Goal: Use online tool/utility: Use online tool/utility

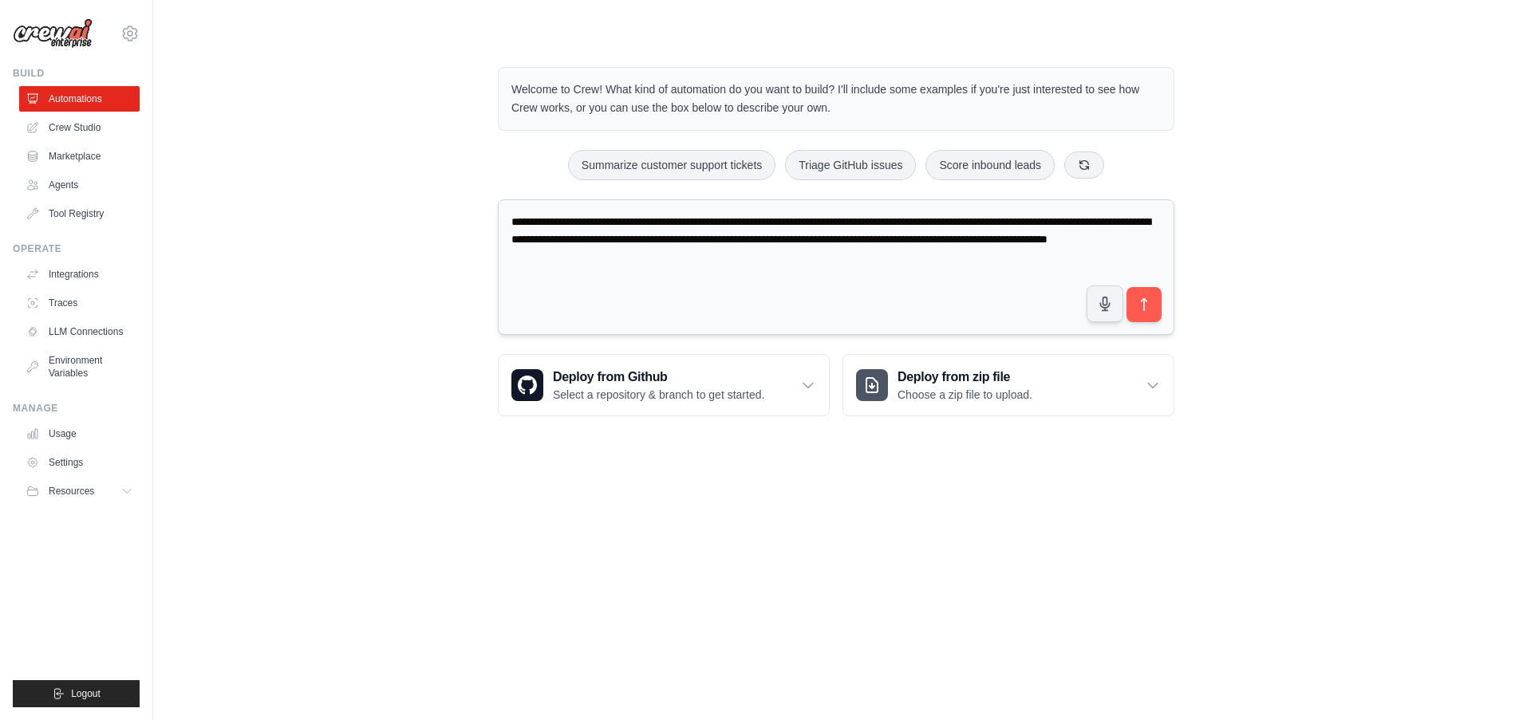
drag, startPoint x: 511, startPoint y: 222, endPoint x: 1140, endPoint y: 261, distance: 629.7
click at [1140, 261] on textarea "**********" at bounding box center [836, 267] width 676 height 136
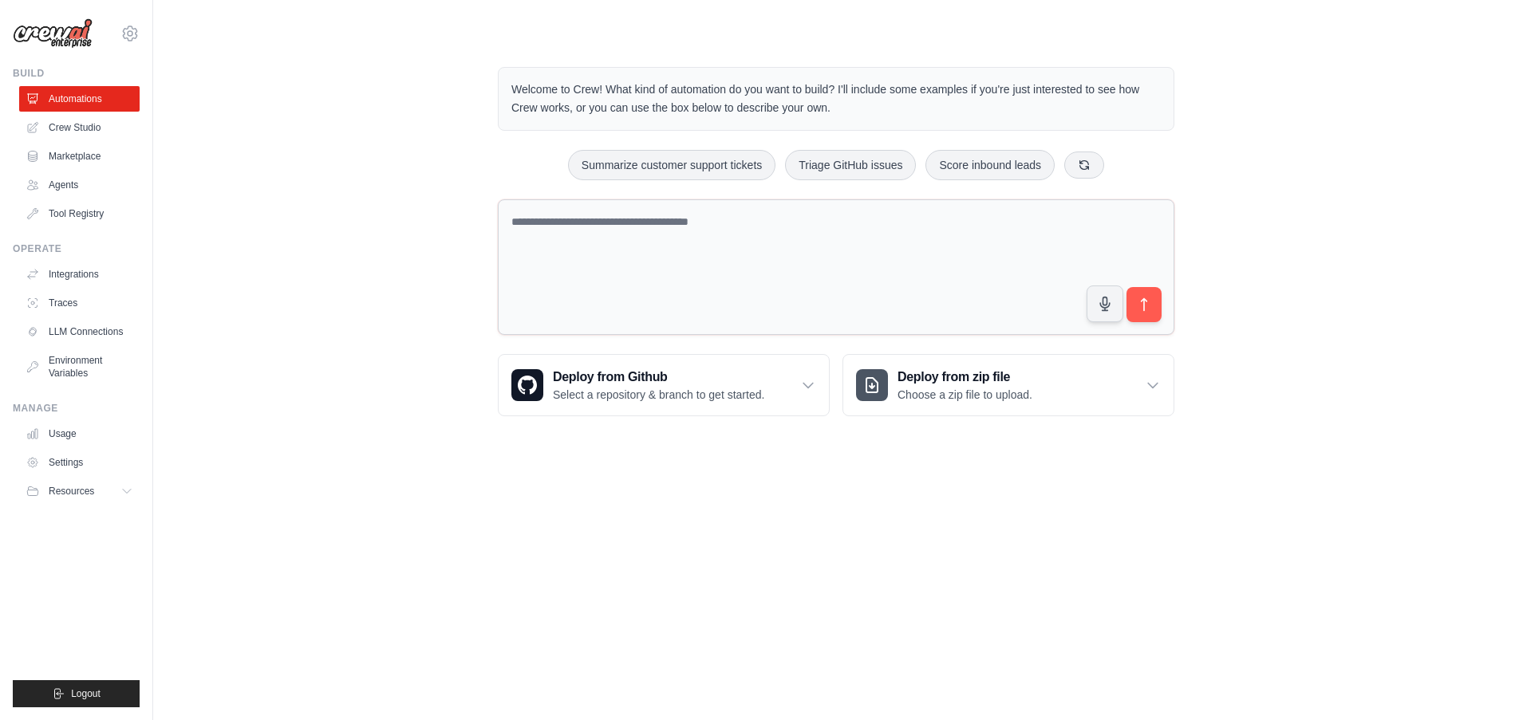
click at [529, 227] on textarea at bounding box center [836, 267] width 676 height 136
paste textarea "**********"
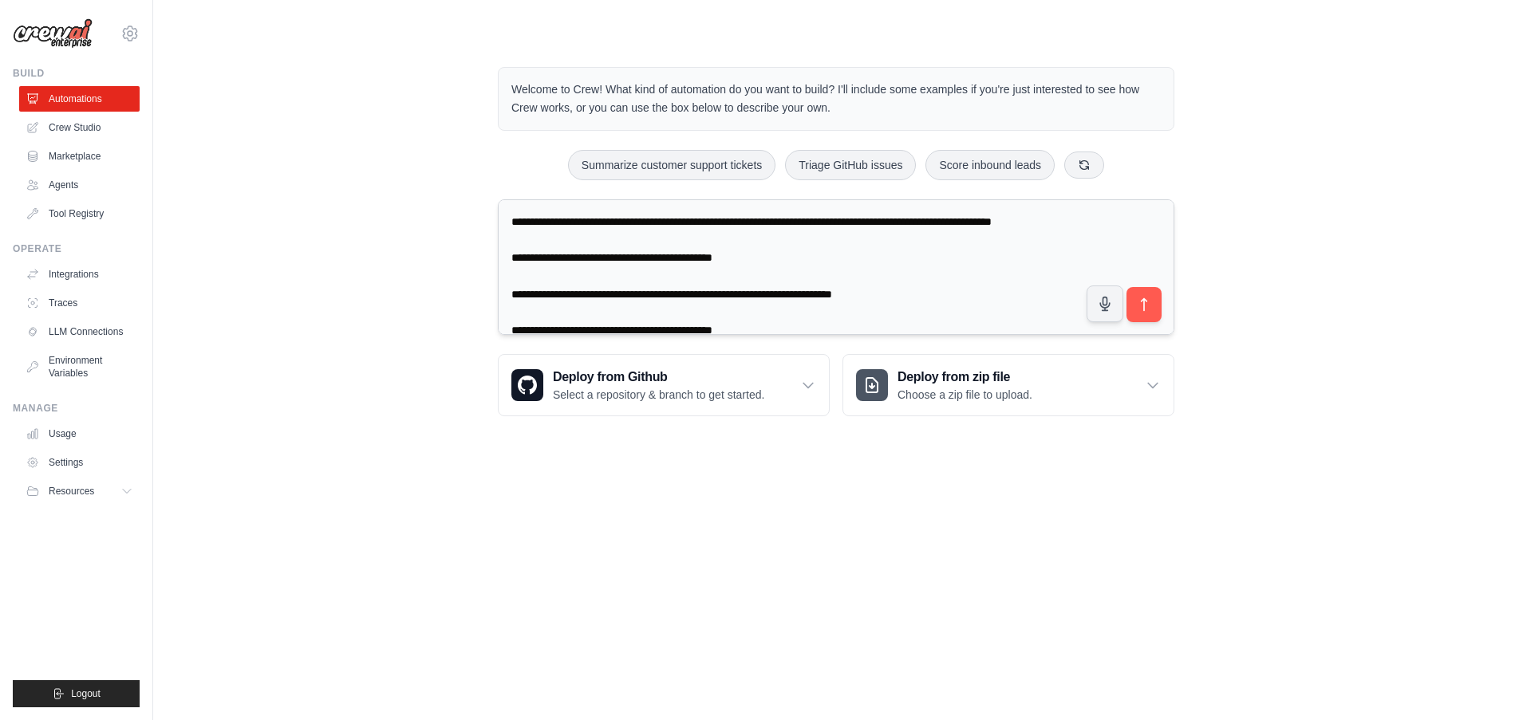
scroll to position [80, 0]
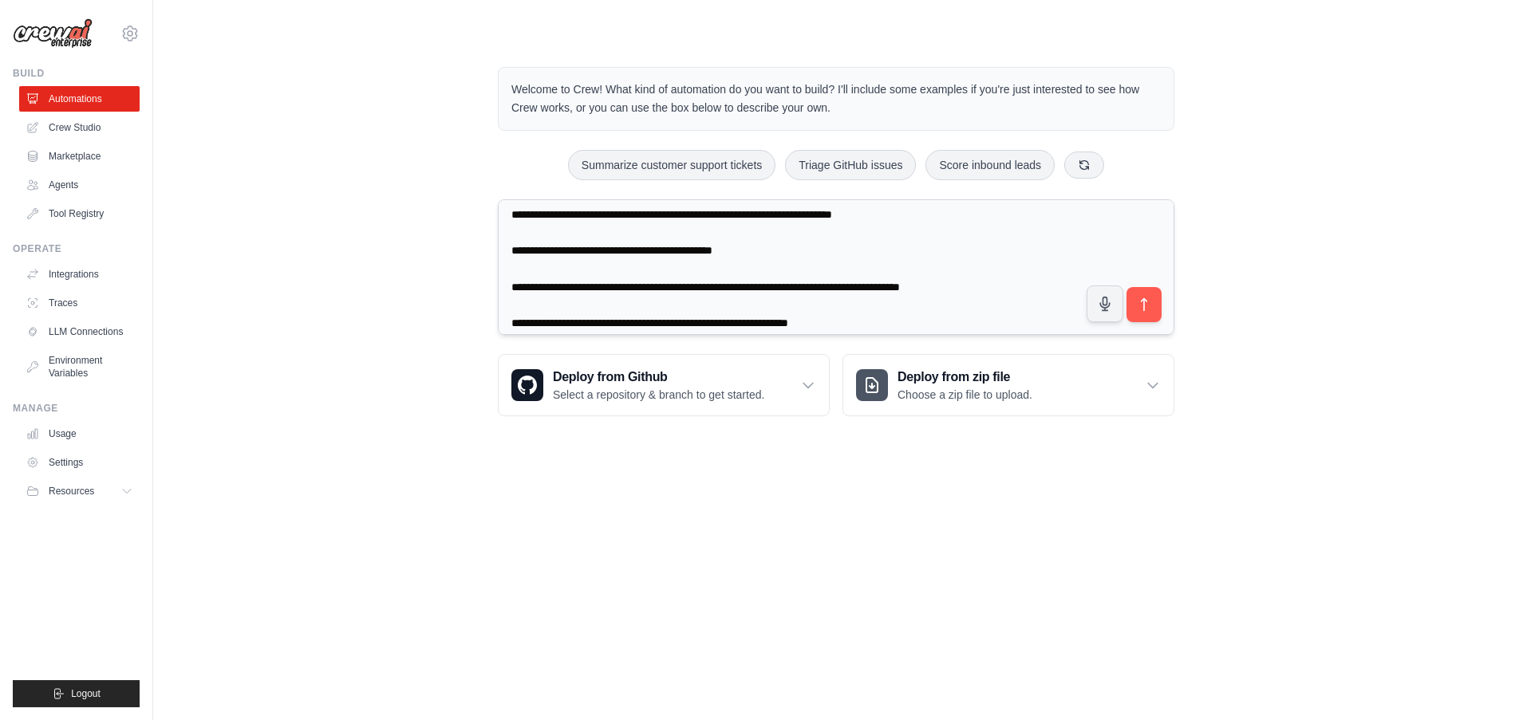
click at [976, 287] on textarea at bounding box center [836, 267] width 676 height 136
paste textarea "**********"
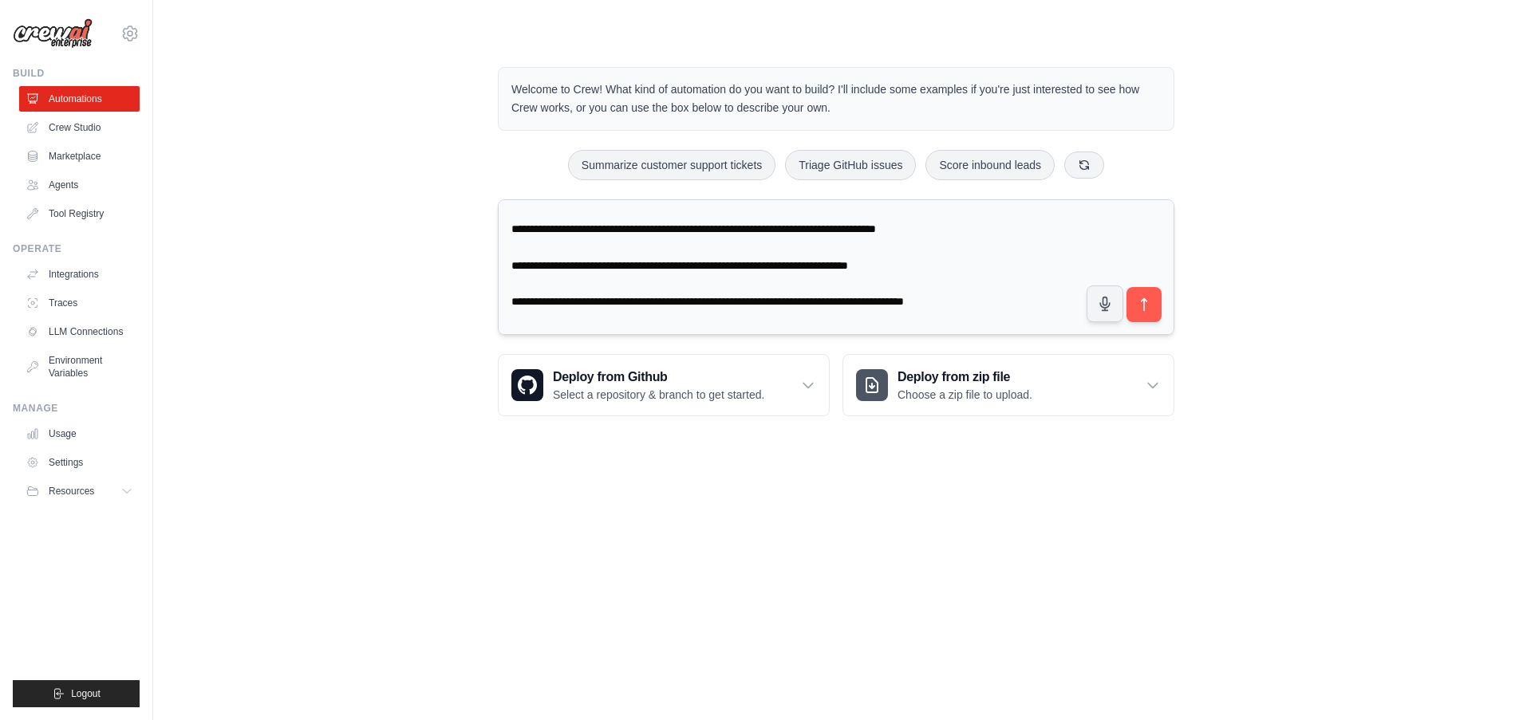
scroll to position [380, 0]
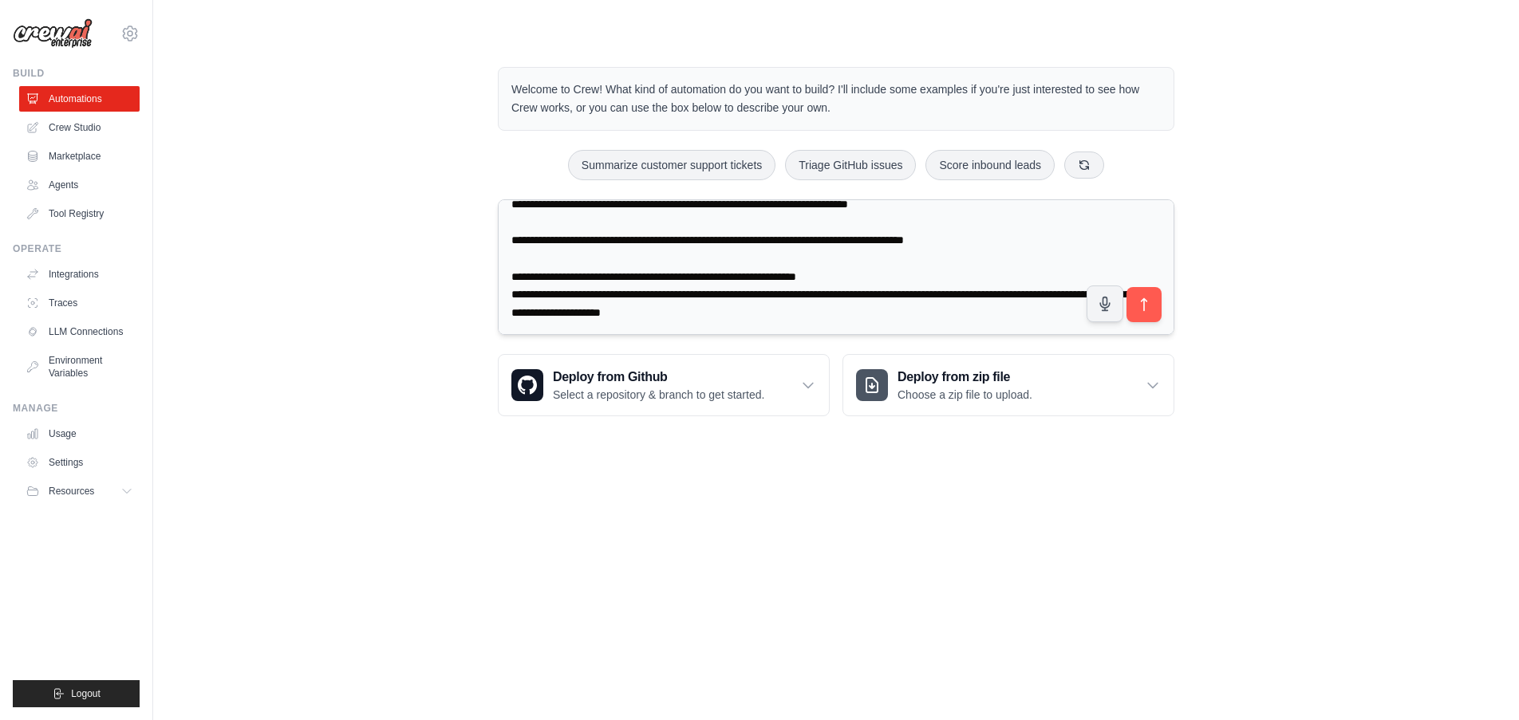
click at [855, 274] on textarea at bounding box center [836, 267] width 676 height 136
paste textarea "**********"
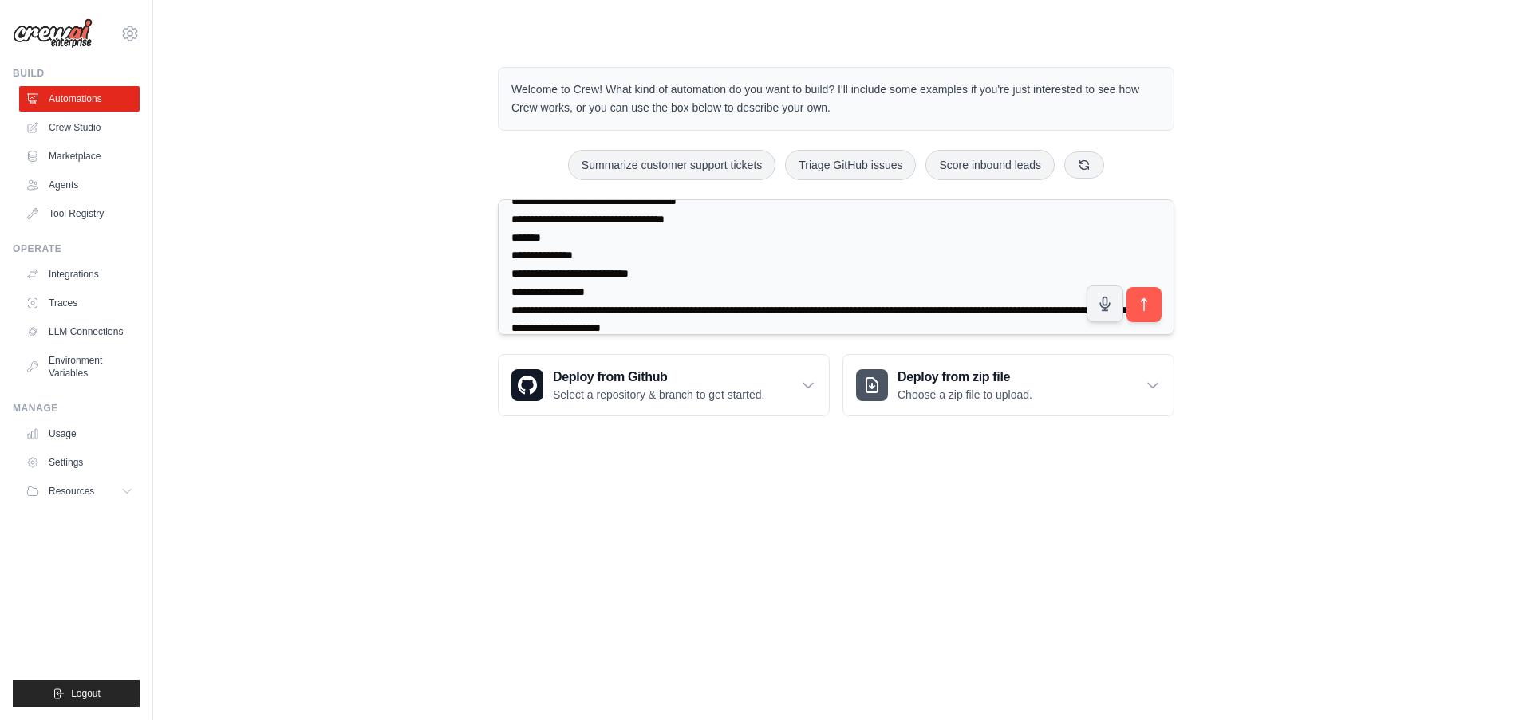
scroll to position [726, 0]
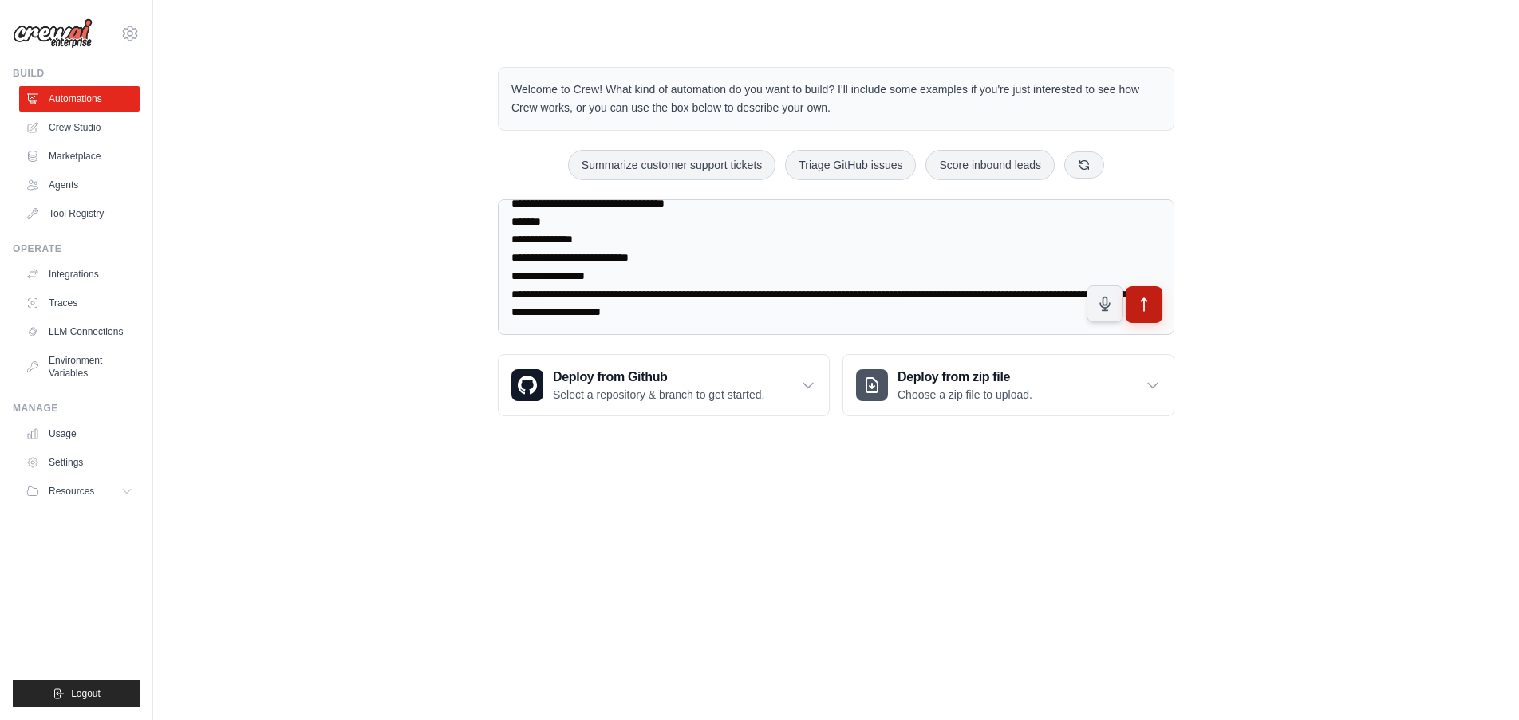
type textarea "**********"
click at [1145, 302] on icon "submit" at bounding box center [1144, 305] width 17 height 17
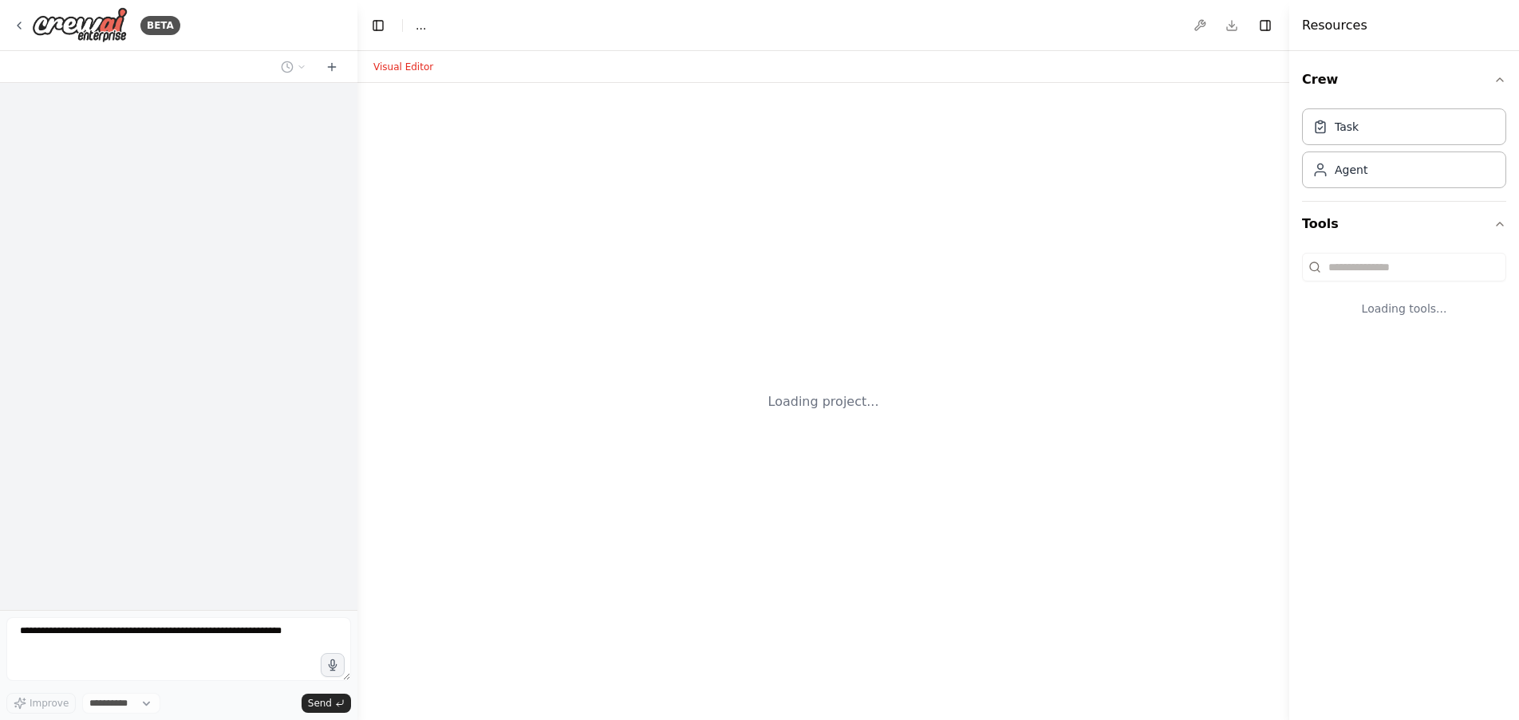
select select "****"
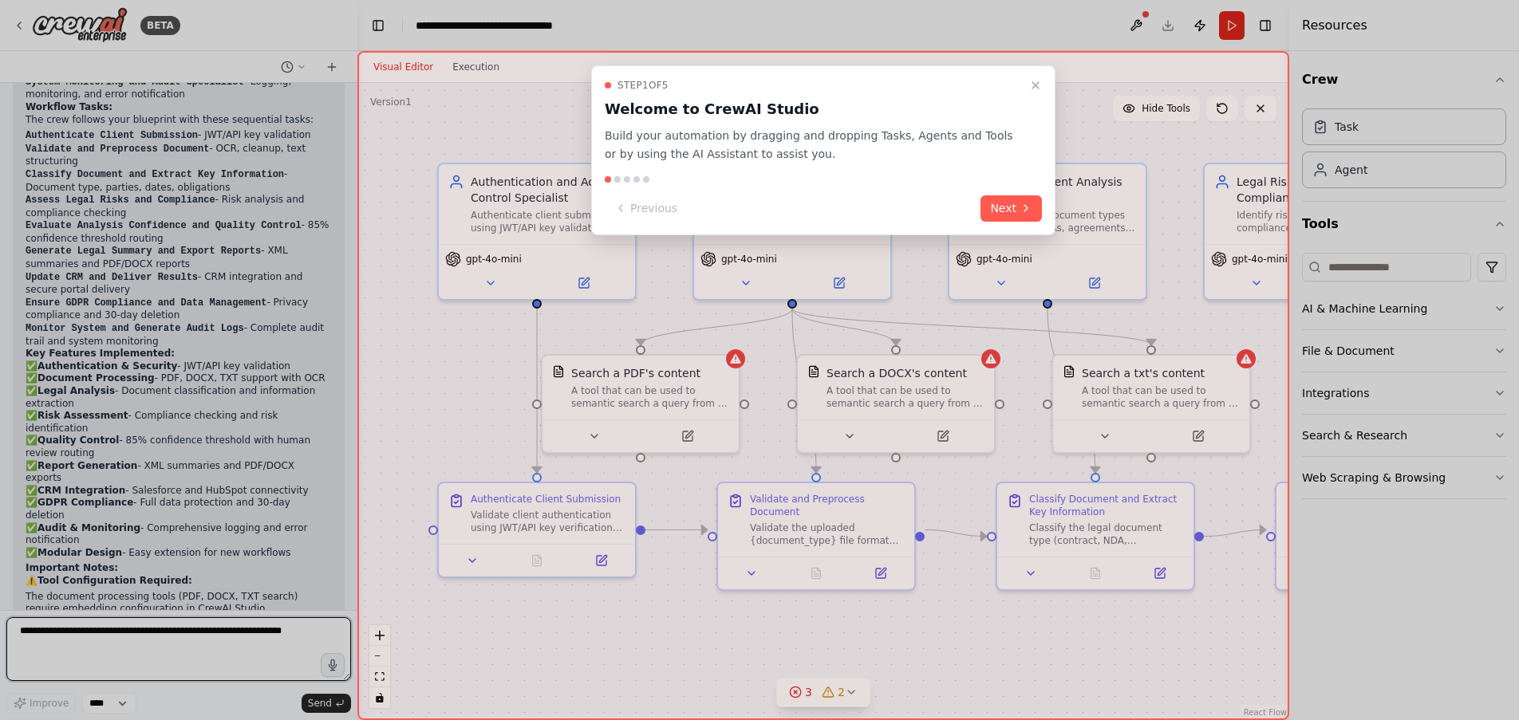
scroll to position [2375, 0]
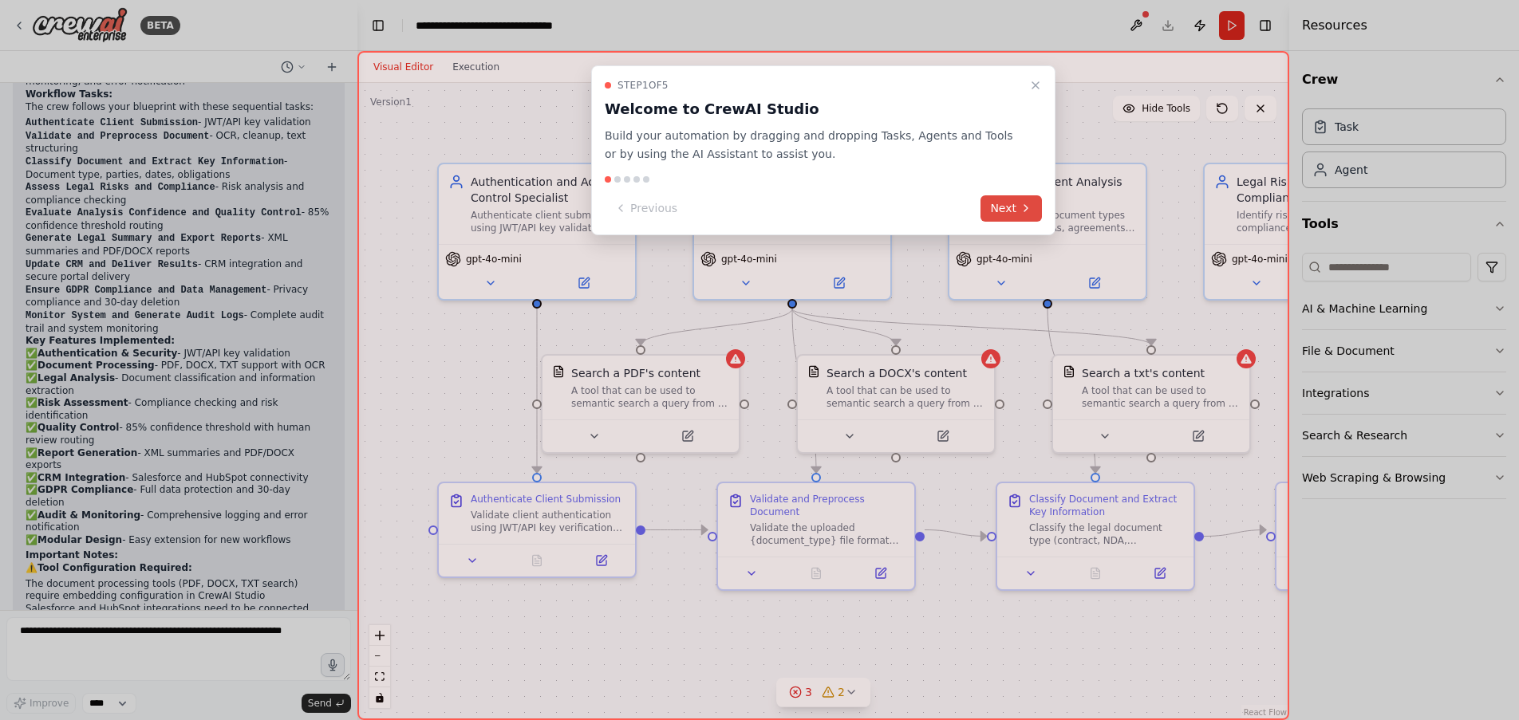
click at [999, 211] on button "Next" at bounding box center [1010, 208] width 61 height 26
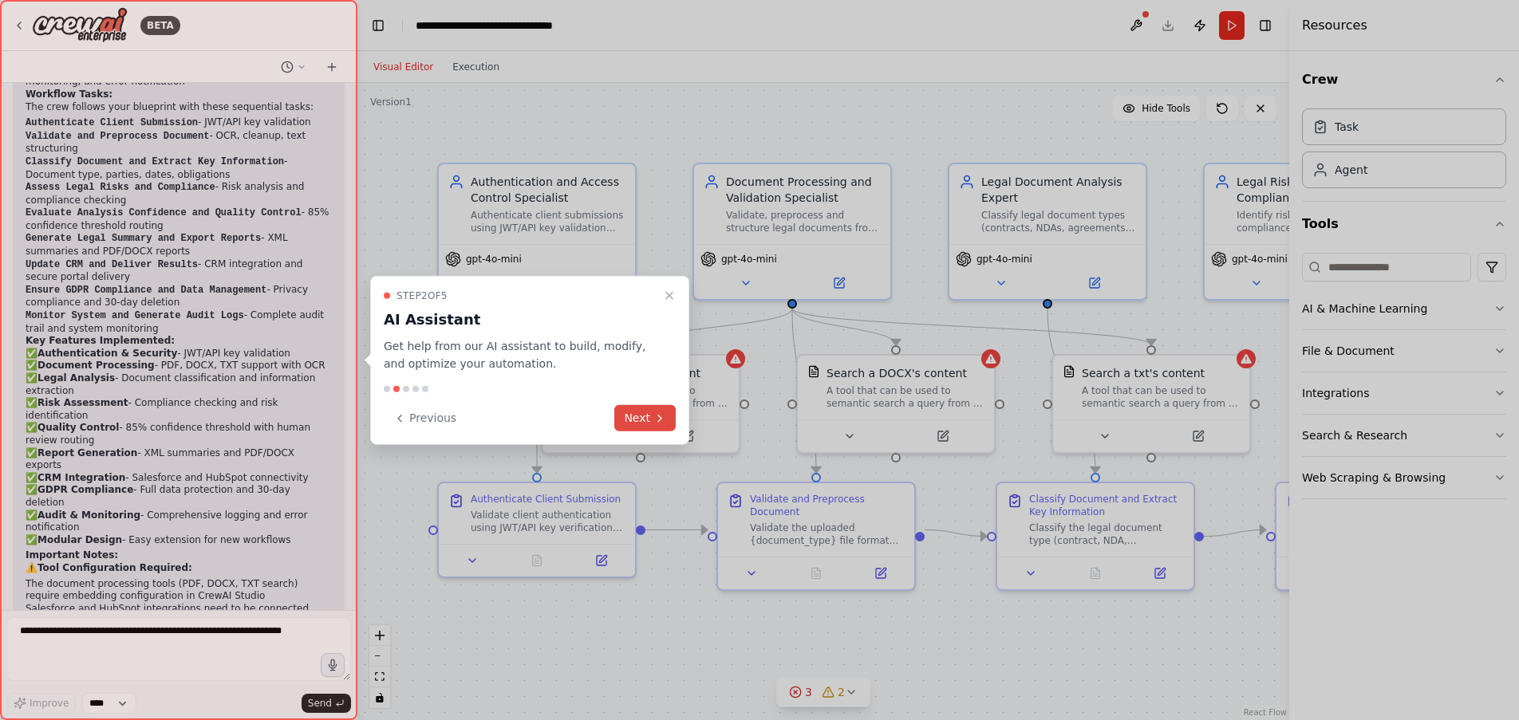
click at [621, 417] on button "Next" at bounding box center [644, 418] width 61 height 26
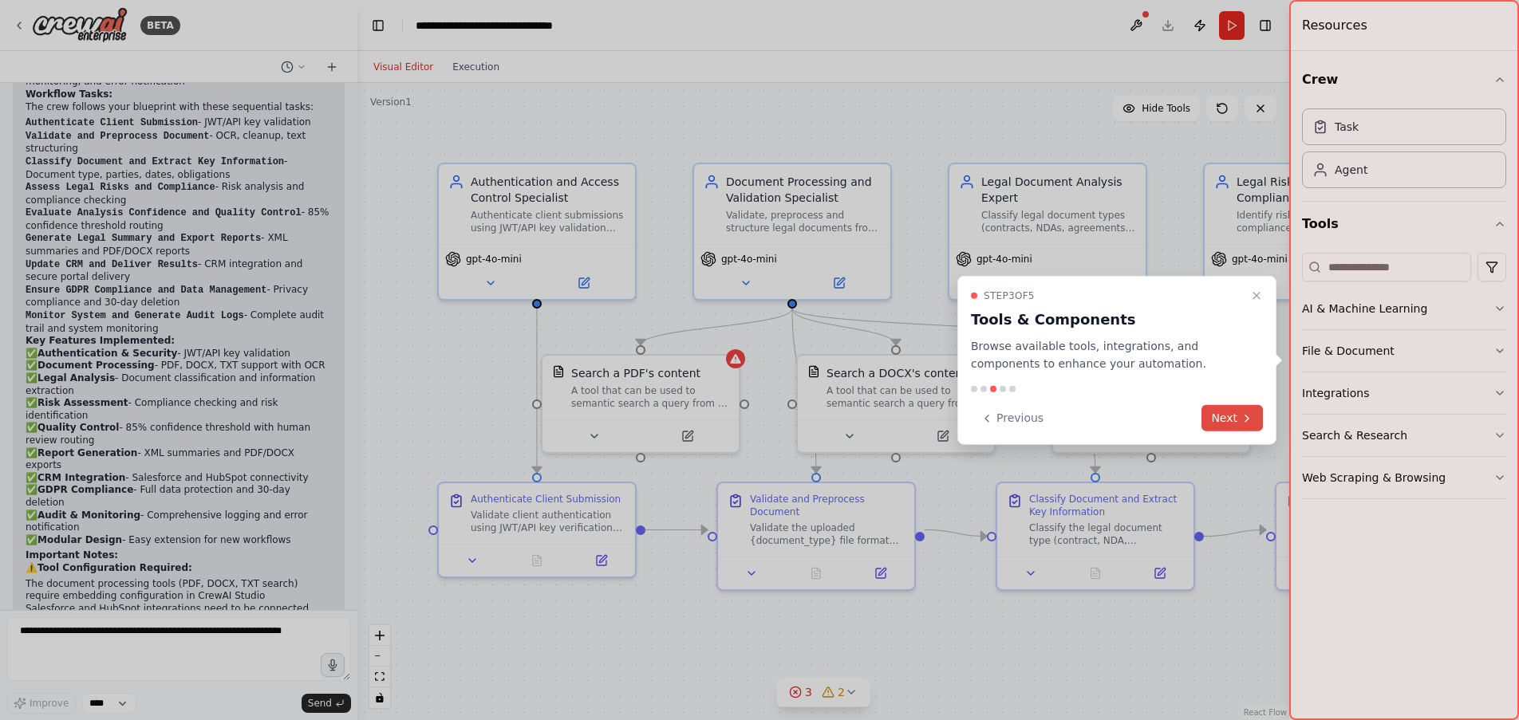
click at [1228, 421] on button "Next" at bounding box center [1231, 418] width 61 height 26
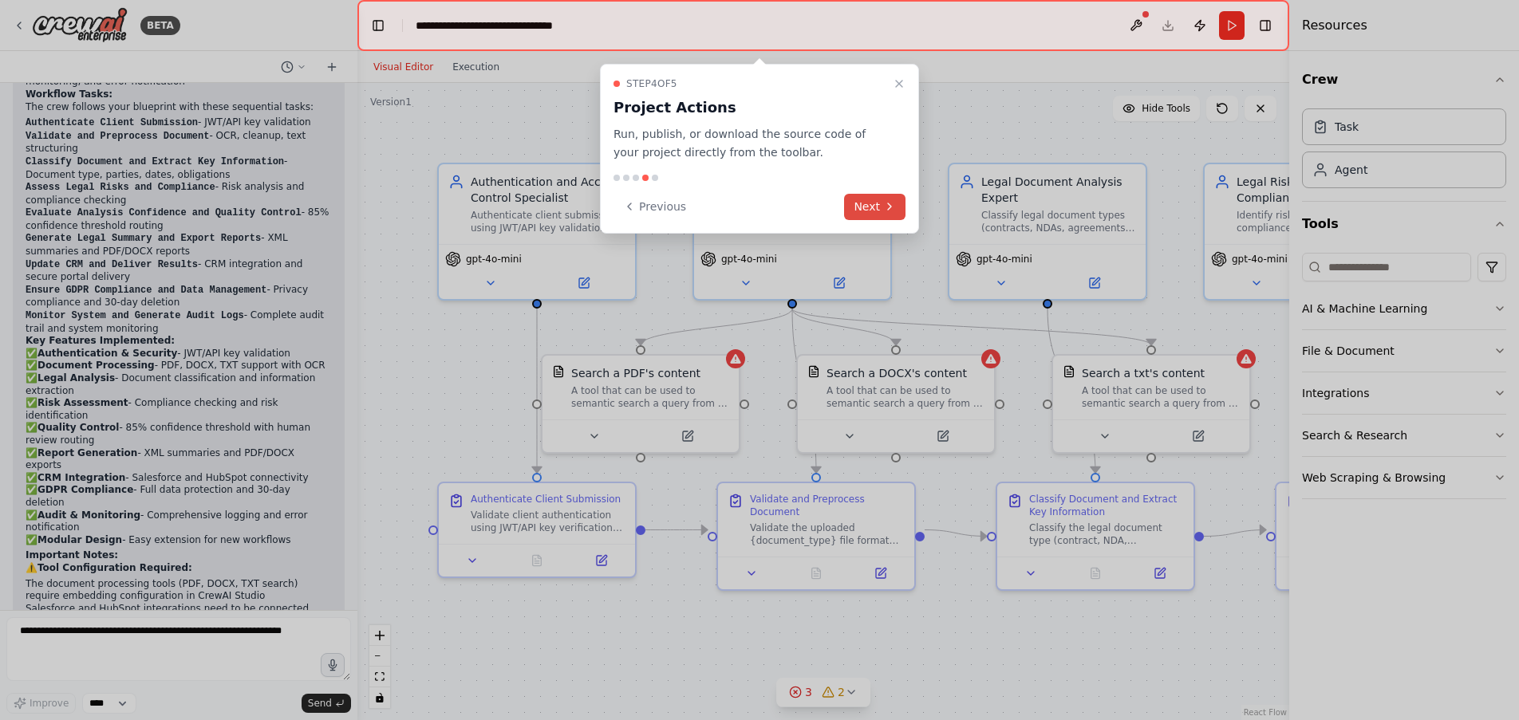
click at [859, 211] on button "Next" at bounding box center [874, 207] width 61 height 26
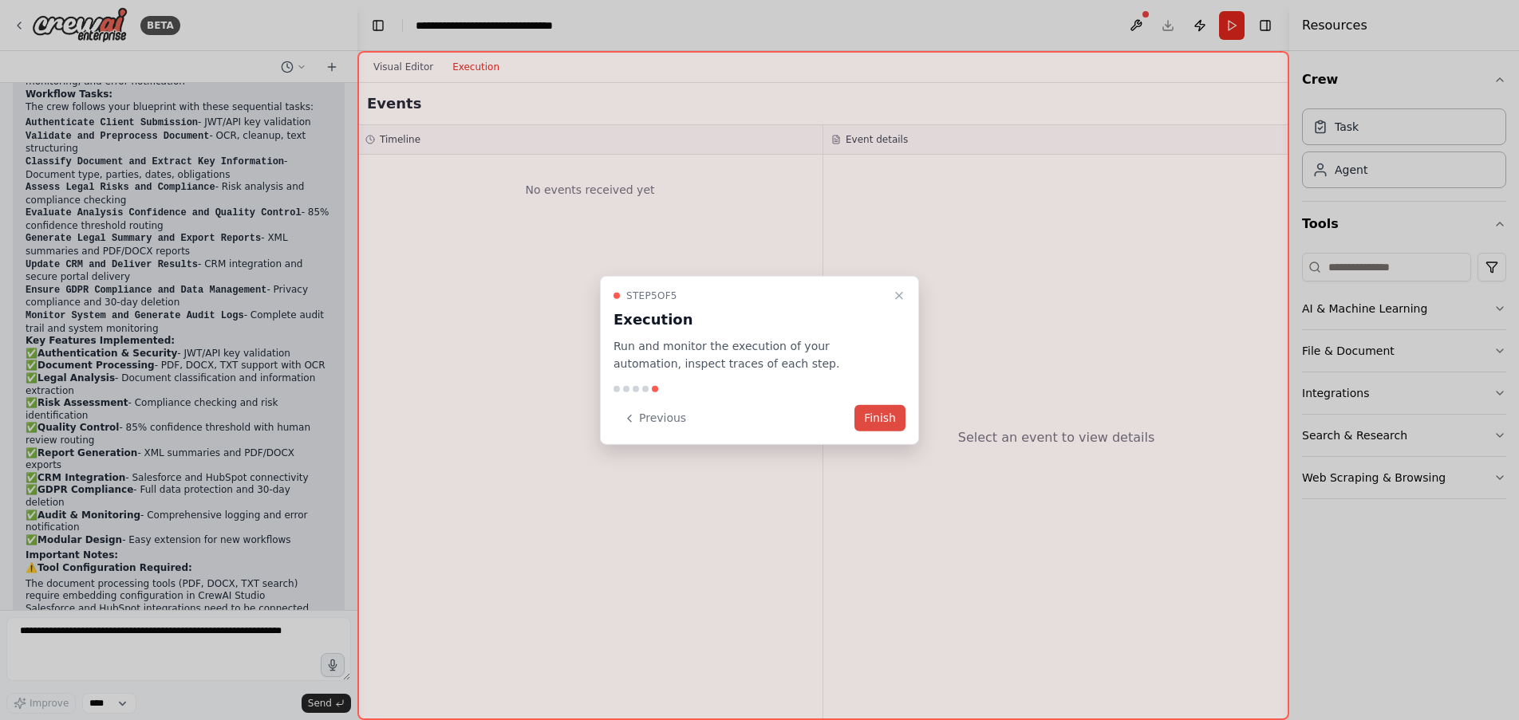
click at [885, 422] on button "Finish" at bounding box center [879, 418] width 51 height 26
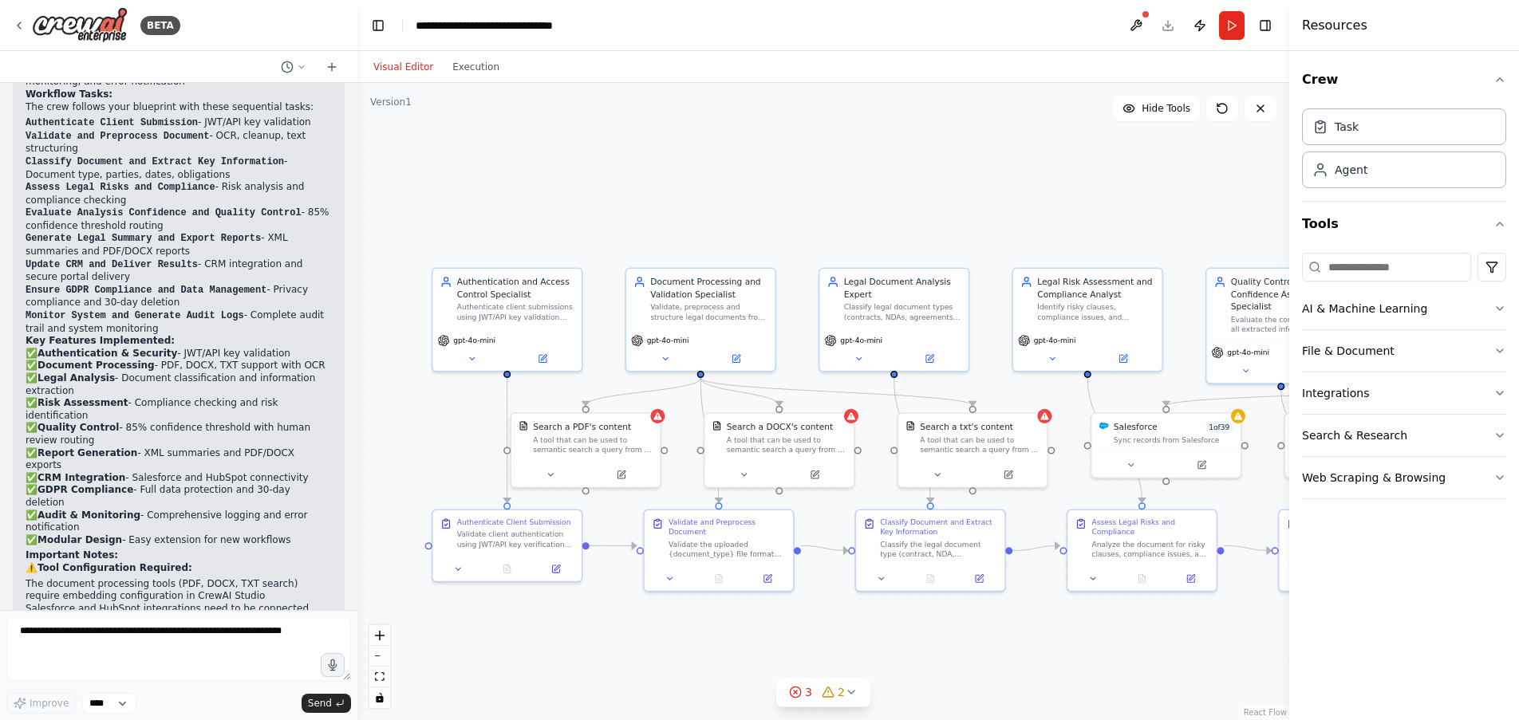
drag, startPoint x: 825, startPoint y: 147, endPoint x: 713, endPoint y: 140, distance: 111.9
click at [713, 140] on div ".deletable-edge-delete-btn { width: 20px; height: 20px; border: 0px solid #ffff…" at bounding box center [823, 401] width 932 height 637
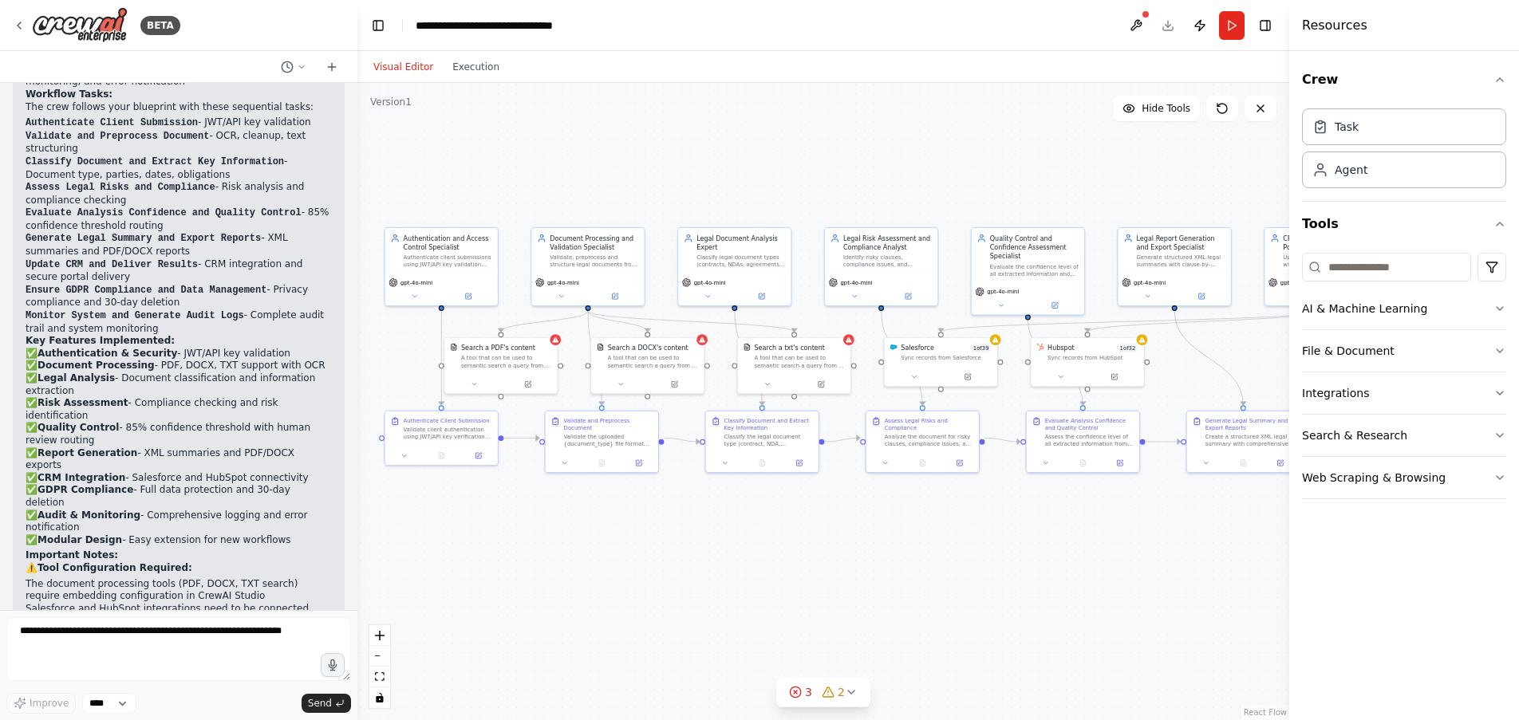
drag, startPoint x: 854, startPoint y: 166, endPoint x: 739, endPoint y: 156, distance: 116.1
click at [739, 156] on div ".deletable-edge-delete-btn { width: 20px; height: 20px; border: 0px solid #ffff…" at bounding box center [823, 401] width 932 height 637
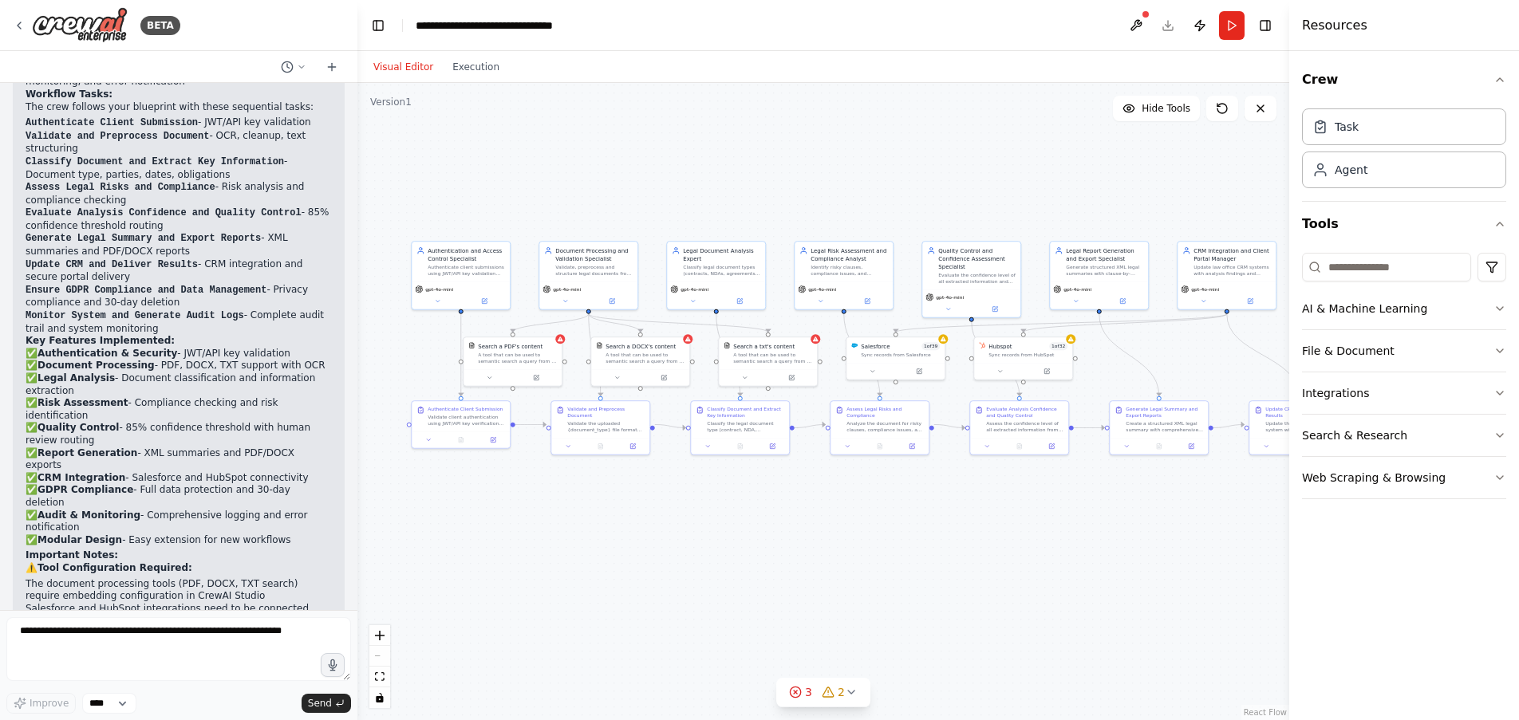
drag, startPoint x: 1007, startPoint y: 165, endPoint x: 971, endPoint y: 185, distance: 41.8
click at [971, 185] on div ".deletable-edge-delete-btn { width: 20px; height: 20px; border: 0px solid #ffff…" at bounding box center [823, 401] width 932 height 637
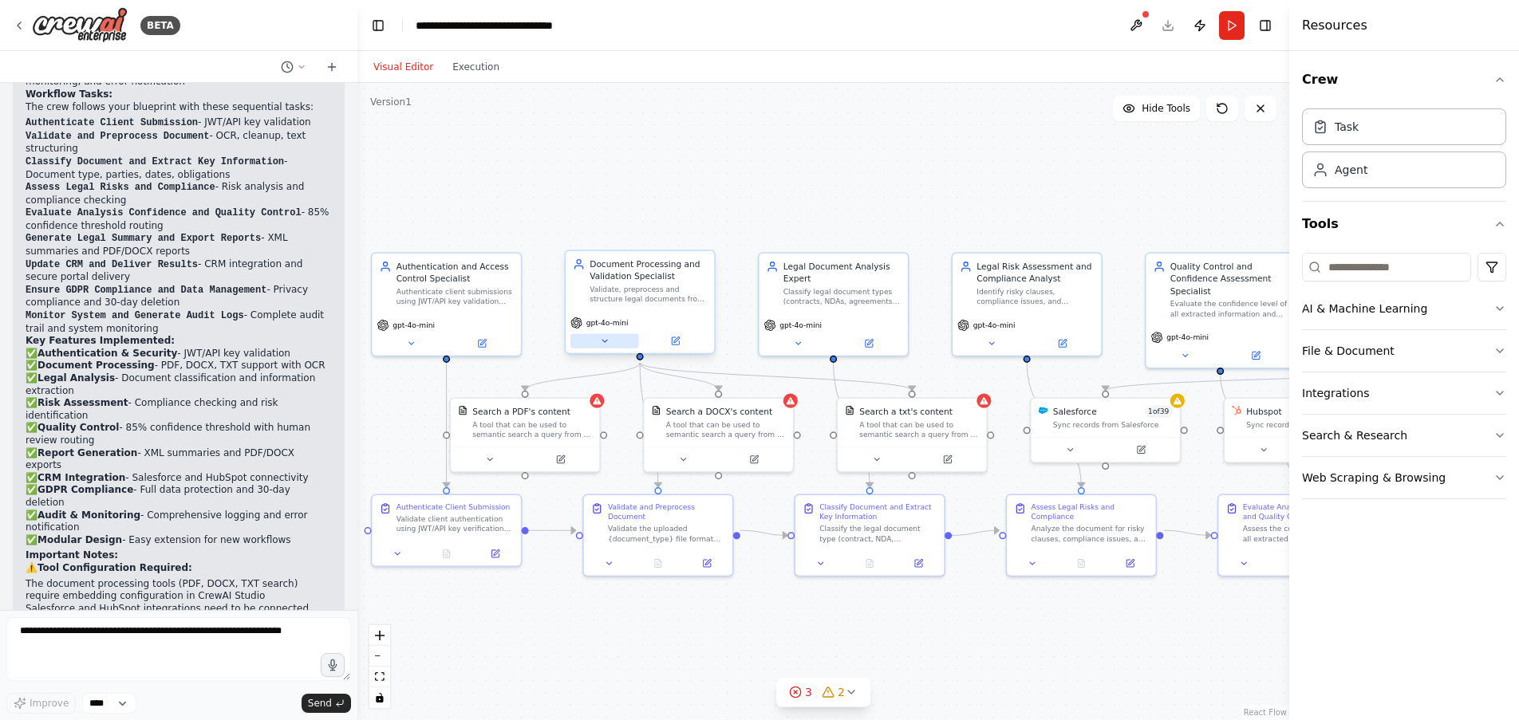
click at [605, 340] on icon at bounding box center [605, 342] width 10 height 10
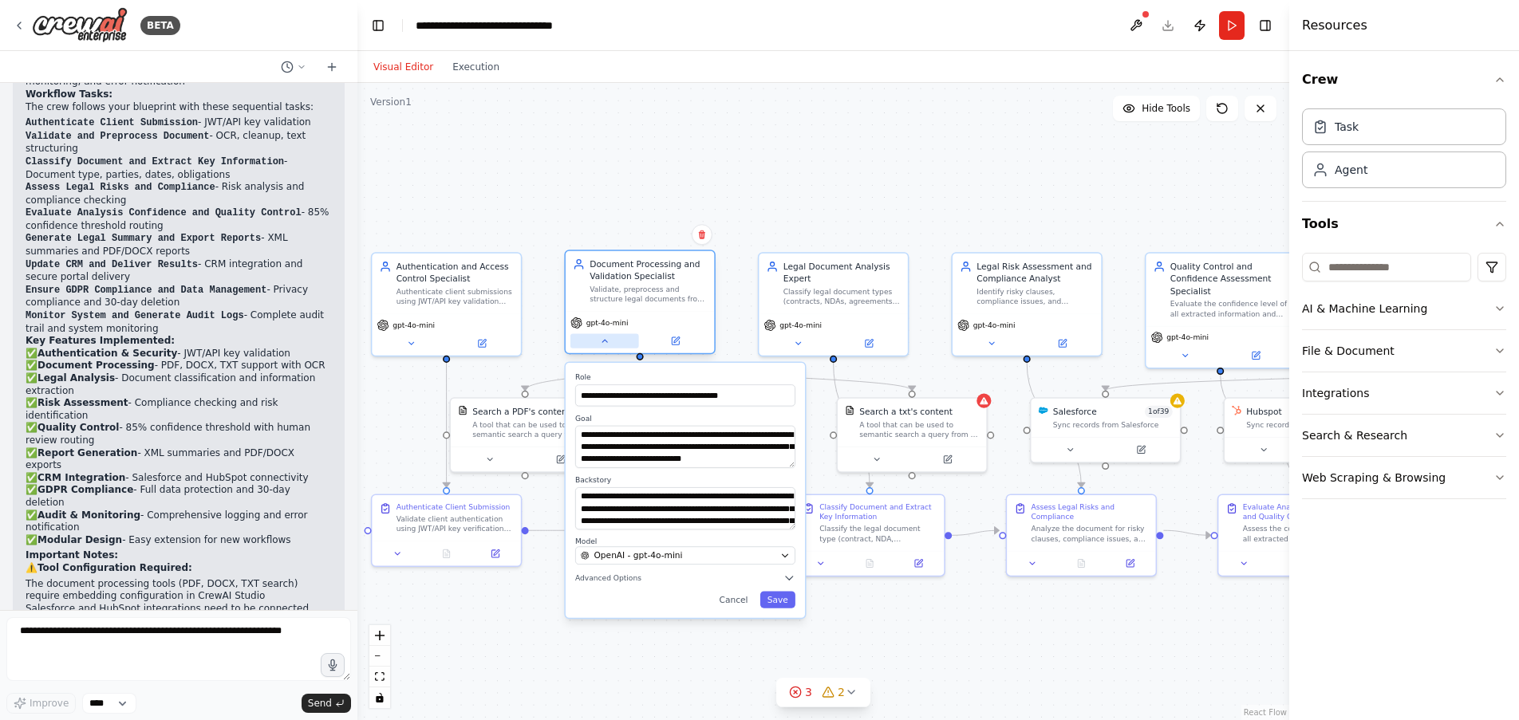
click at [605, 340] on icon at bounding box center [605, 342] width 10 height 10
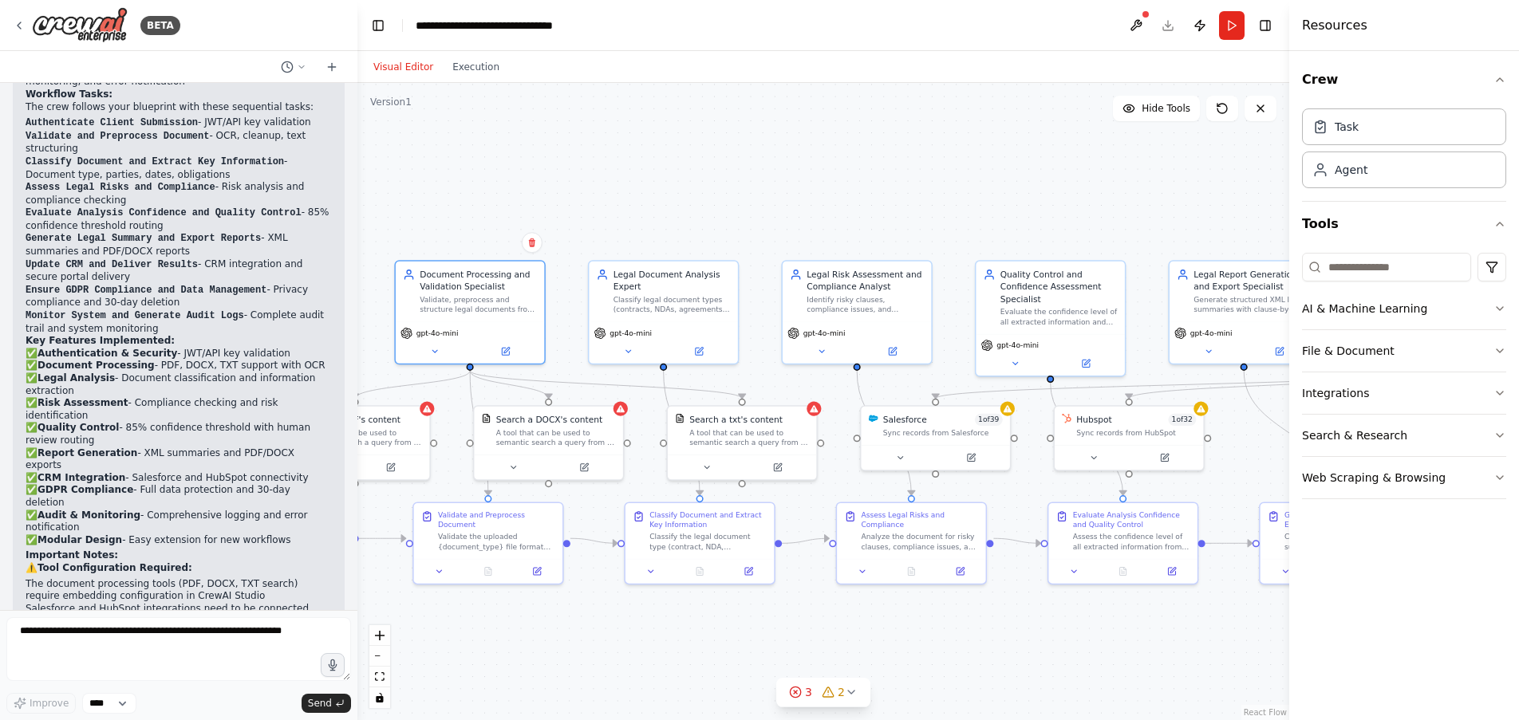
drag, startPoint x: 1187, startPoint y: 618, endPoint x: 1017, endPoint y: 626, distance: 170.1
click at [1017, 626] on div ".deletable-edge-delete-btn { width: 20px; height: 20px; border: 0px solid #ffff…" at bounding box center [823, 401] width 932 height 637
click at [1015, 361] on icon at bounding box center [1014, 361] width 5 height 2
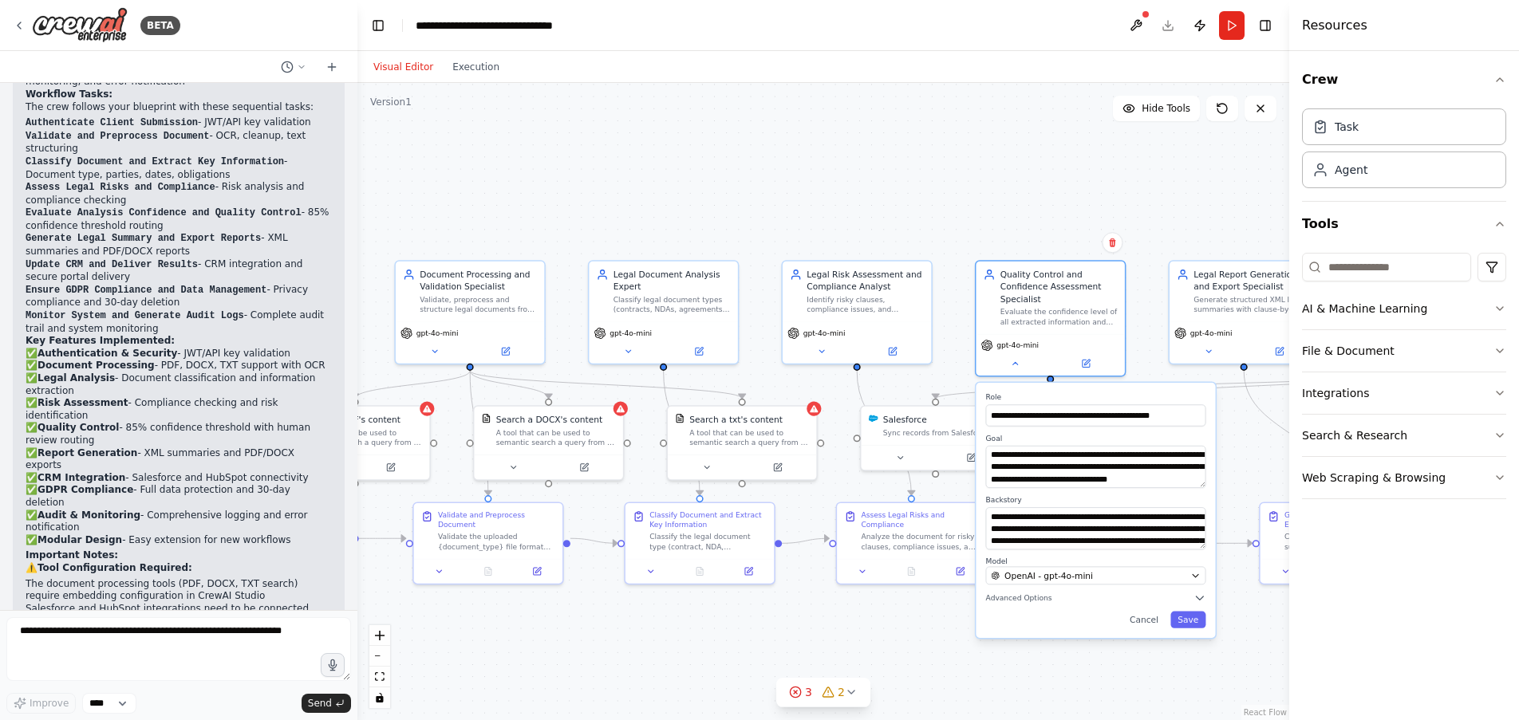
click at [1140, 662] on div ".deletable-edge-delete-btn { width: 20px; height: 20px; border: 0px solid #ffff…" at bounding box center [823, 401] width 932 height 637
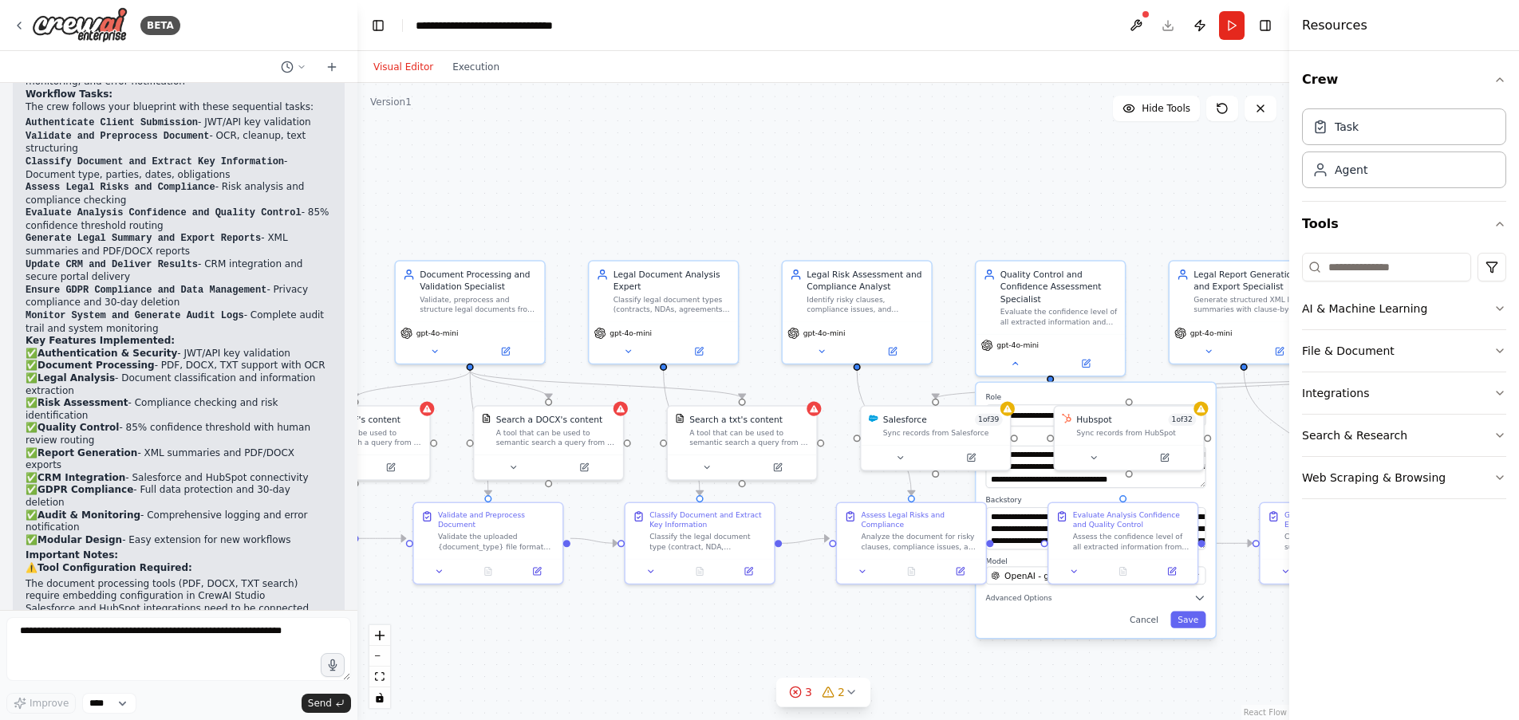
click at [1129, 245] on div ".deletable-edge-delete-btn { width: 20px; height: 20px; border: 0px solid #ffff…" at bounding box center [823, 401] width 932 height 637
click at [1019, 364] on icon at bounding box center [1015, 362] width 10 height 10
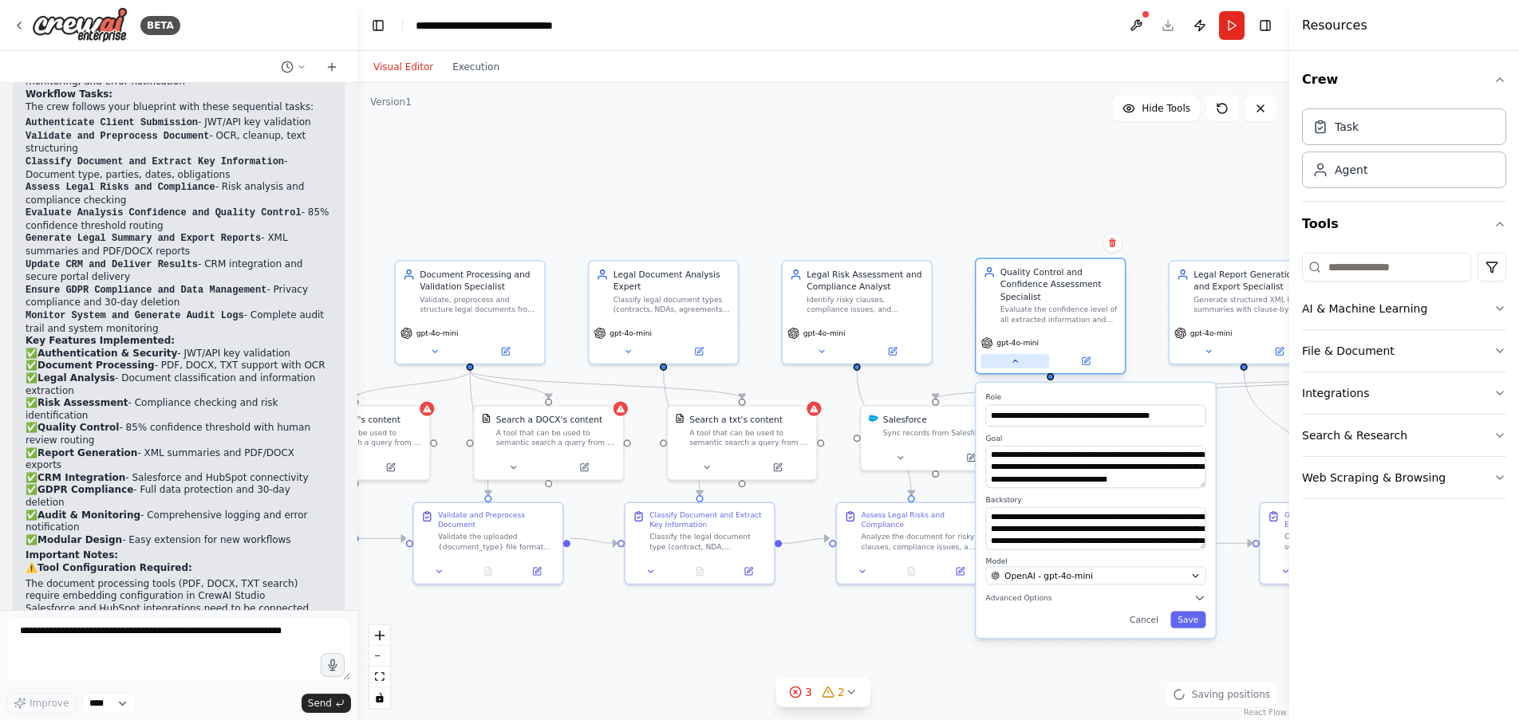
click at [1017, 364] on icon at bounding box center [1015, 362] width 10 height 10
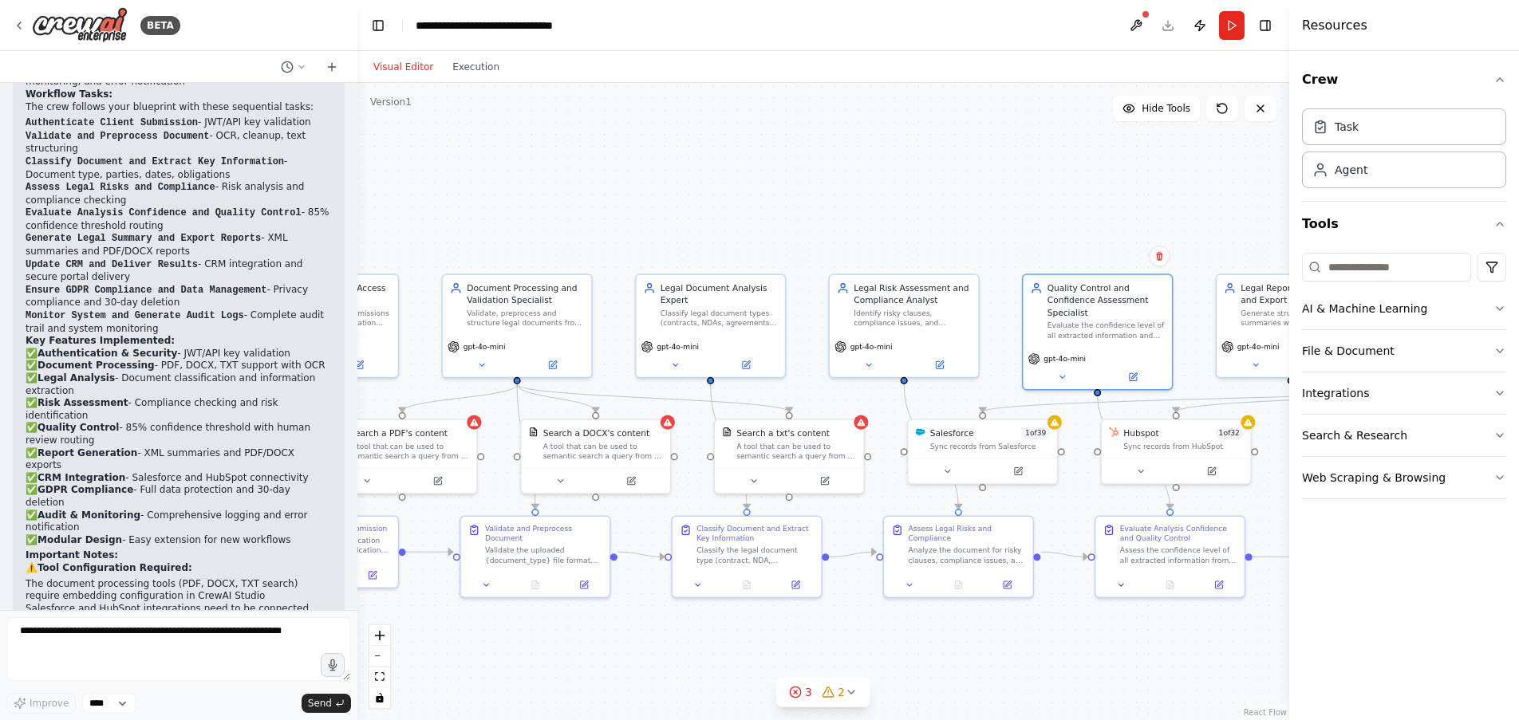
drag, startPoint x: 1030, startPoint y: 214, endPoint x: 1077, endPoint y: 227, distance: 49.0
click at [1077, 227] on div ".deletable-edge-delete-btn { width: 20px; height: 20px; border: 0px solid #ffff…" at bounding box center [823, 401] width 932 height 637
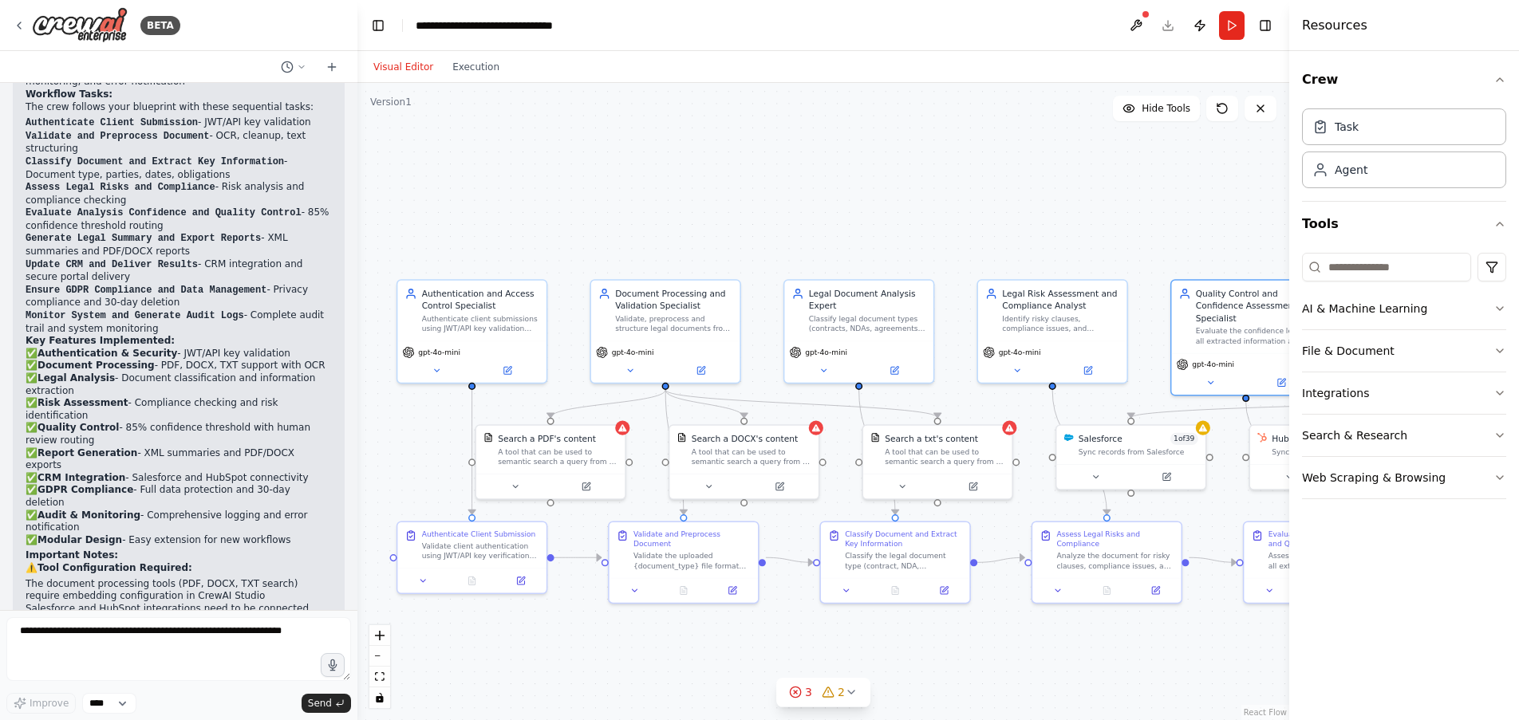
drag, startPoint x: 774, startPoint y: 195, endPoint x: 922, endPoint y: 200, distance: 148.5
click at [922, 200] on div ".deletable-edge-delete-btn { width: 20px; height: 20px; border: 0px solid #ffff…" at bounding box center [823, 401] width 932 height 637
drag, startPoint x: 526, startPoint y: 437, endPoint x: 539, endPoint y: 436, distance: 13.6
click at [539, 436] on div "Search a PDF's content" at bounding box center [553, 437] width 98 height 12
drag, startPoint x: 483, startPoint y: 290, endPoint x: 468, endPoint y: 171, distance: 119.7
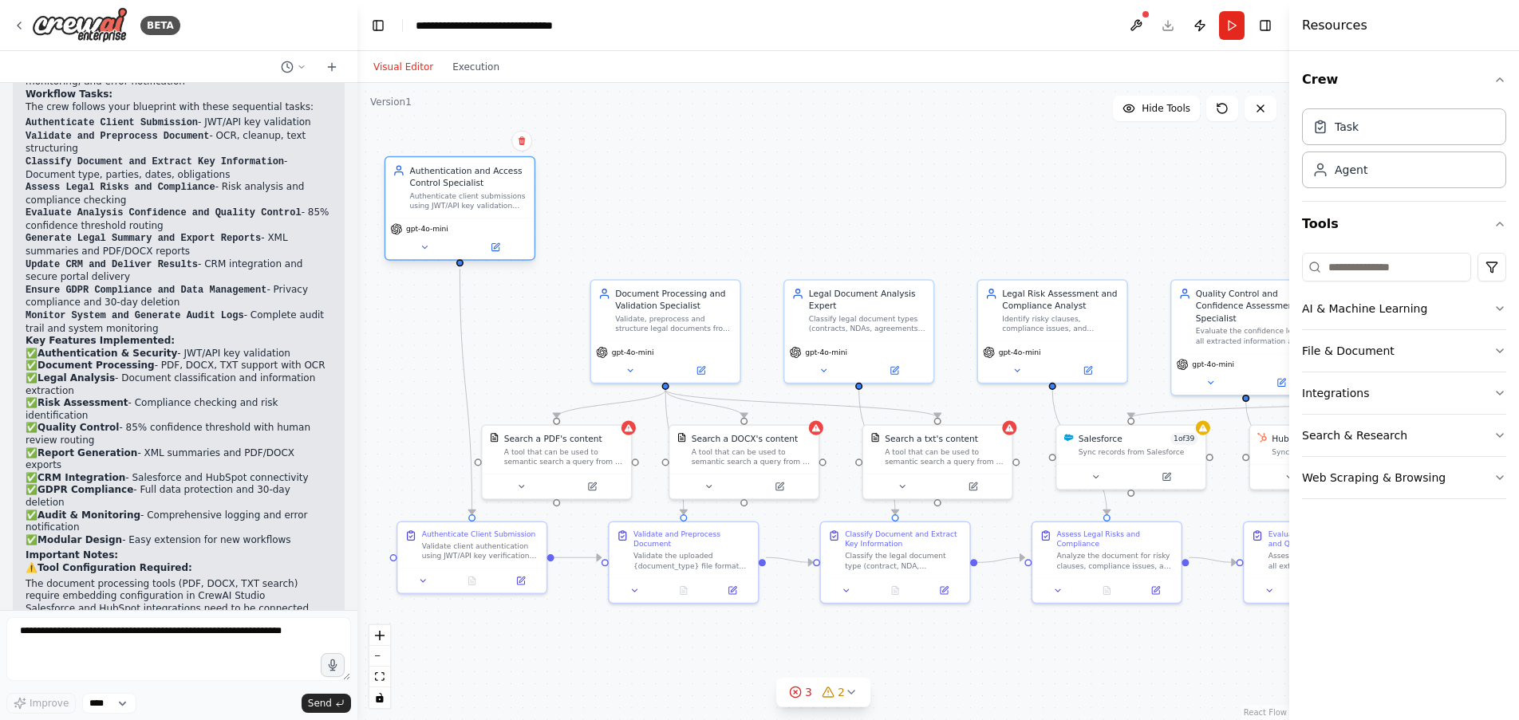
click at [468, 171] on div "Authentication and Access Control Specialist" at bounding box center [468, 176] width 117 height 24
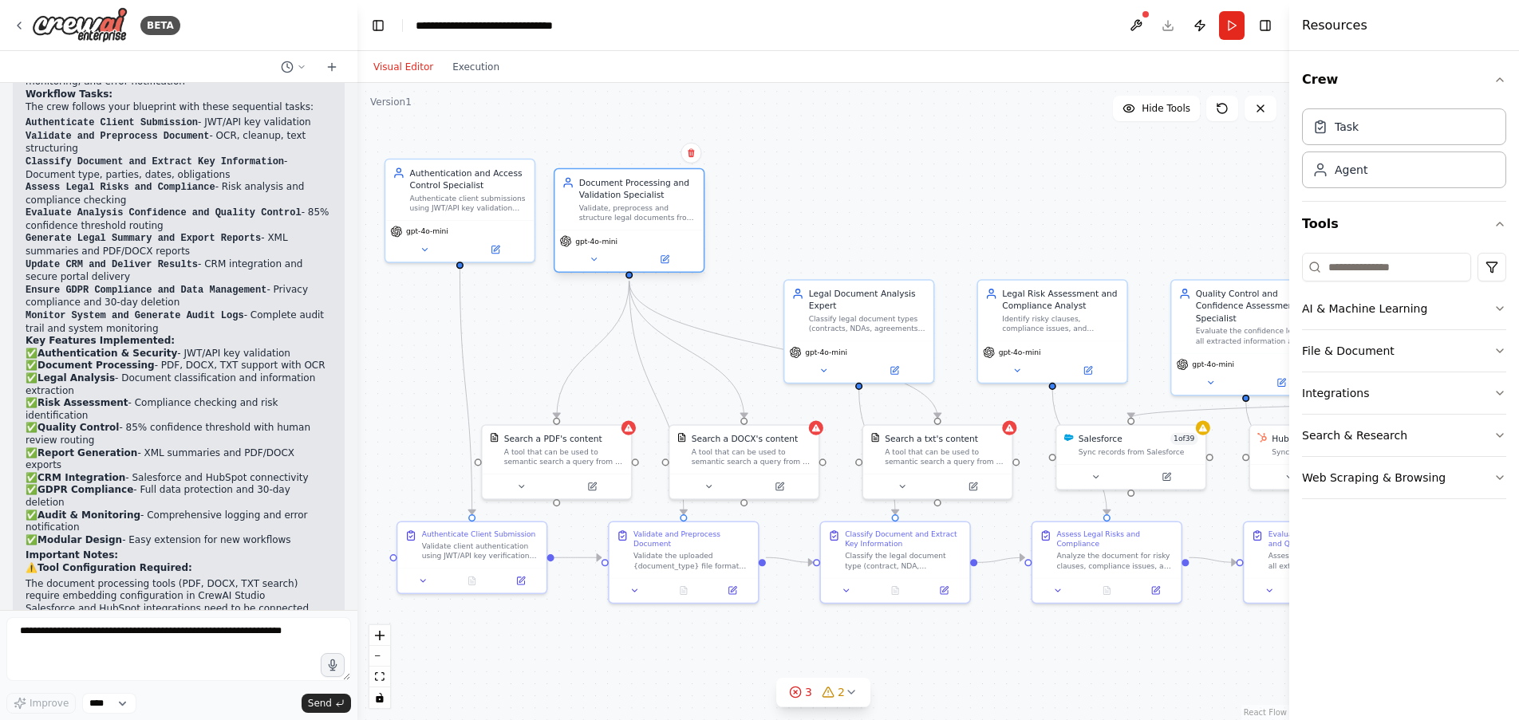
drag, startPoint x: 656, startPoint y: 296, endPoint x: 619, endPoint y: 188, distance: 114.0
click at [619, 188] on div "Document Processing and Validation Specialist" at bounding box center [637, 188] width 117 height 24
drag, startPoint x: 872, startPoint y: 309, endPoint x: 839, endPoint y: 197, distance: 116.4
click at [839, 197] on div "Legal Document Analysis Expert" at bounding box center [830, 188] width 117 height 24
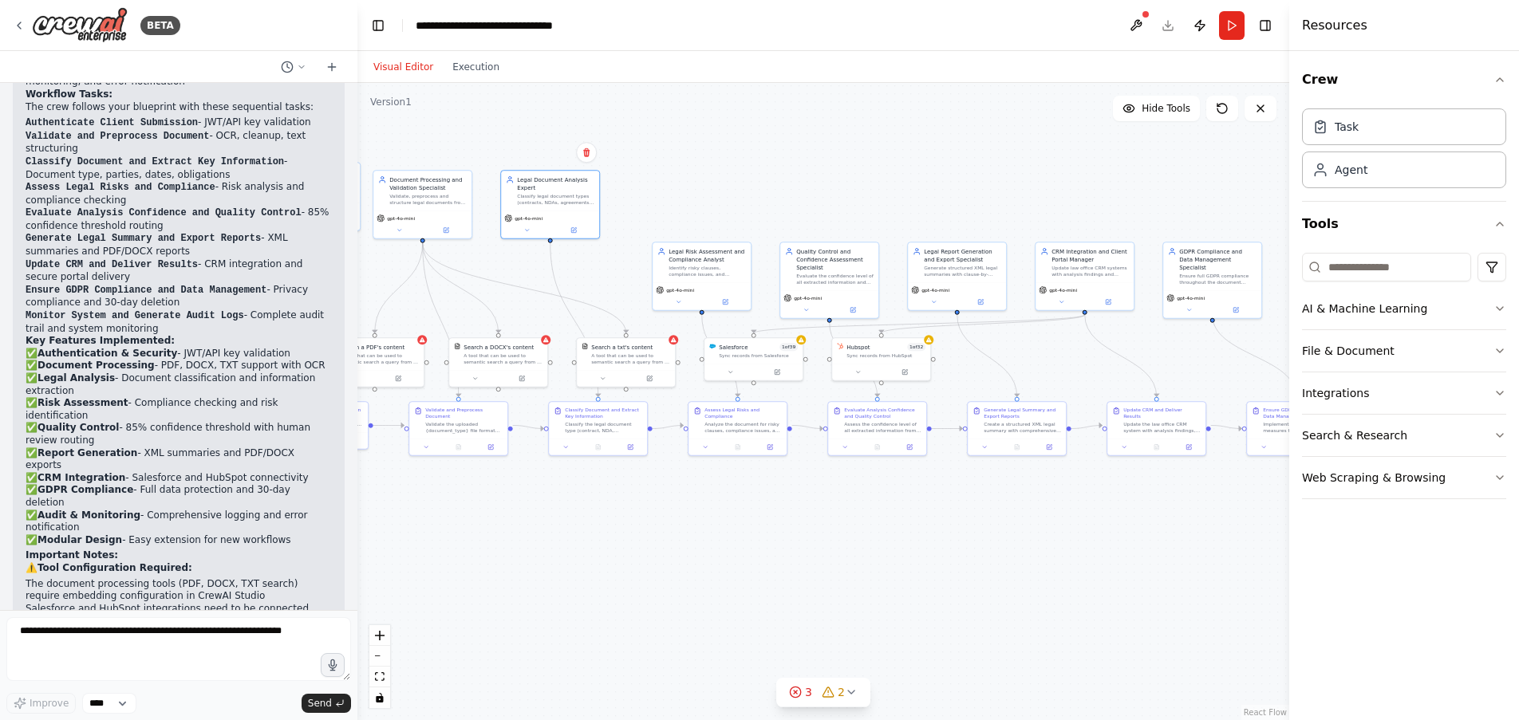
drag, startPoint x: 1141, startPoint y: 219, endPoint x: 754, endPoint y: 191, distance: 388.6
click at [754, 191] on div ".deletable-edge-delete-btn { width: 20px; height: 20px; border: 0px solid #ffff…" at bounding box center [823, 401] width 932 height 637
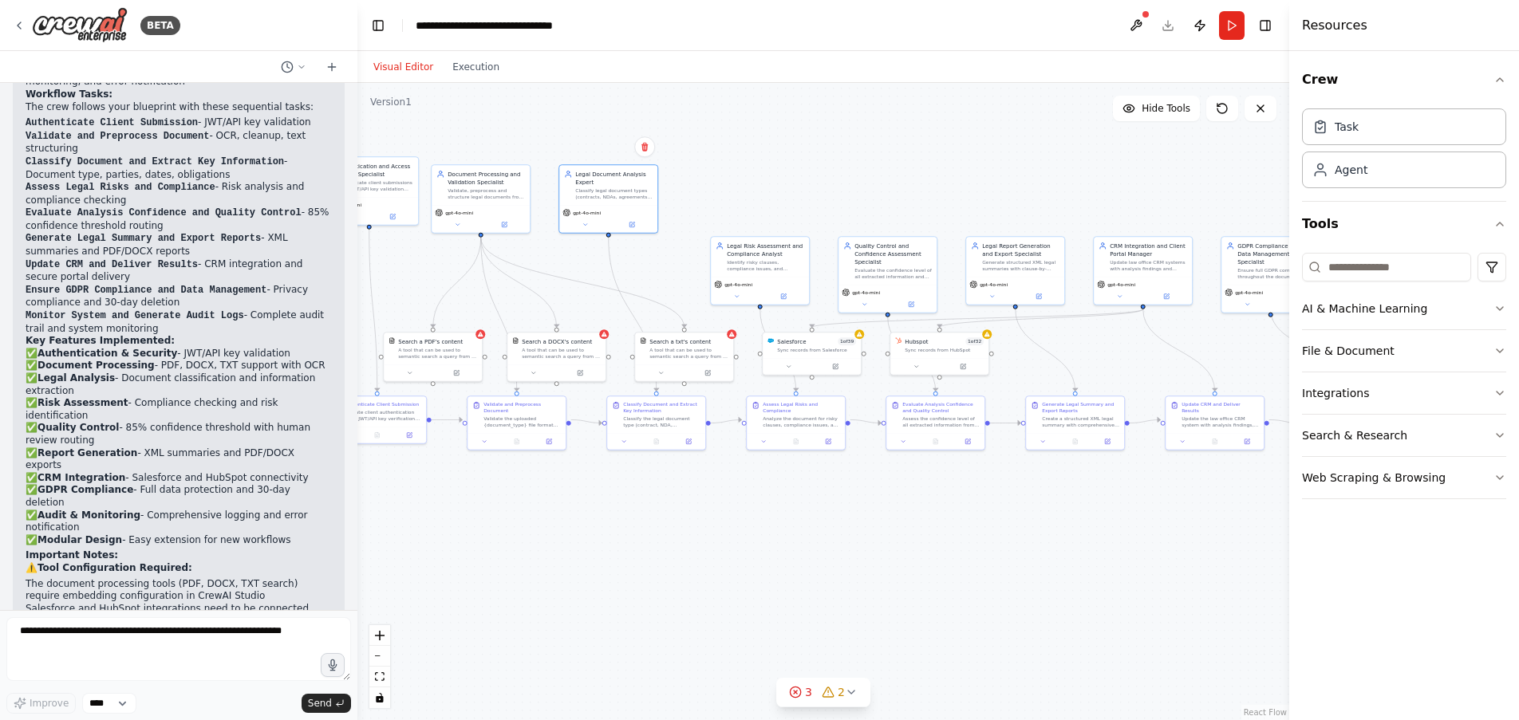
drag, startPoint x: 991, startPoint y: 186, endPoint x: 1054, endPoint y: 180, distance: 63.3
click at [1054, 180] on div ".deletable-edge-delete-btn { width: 20px; height: 20px; border: 0px solid #ffff…" at bounding box center [823, 401] width 932 height 637
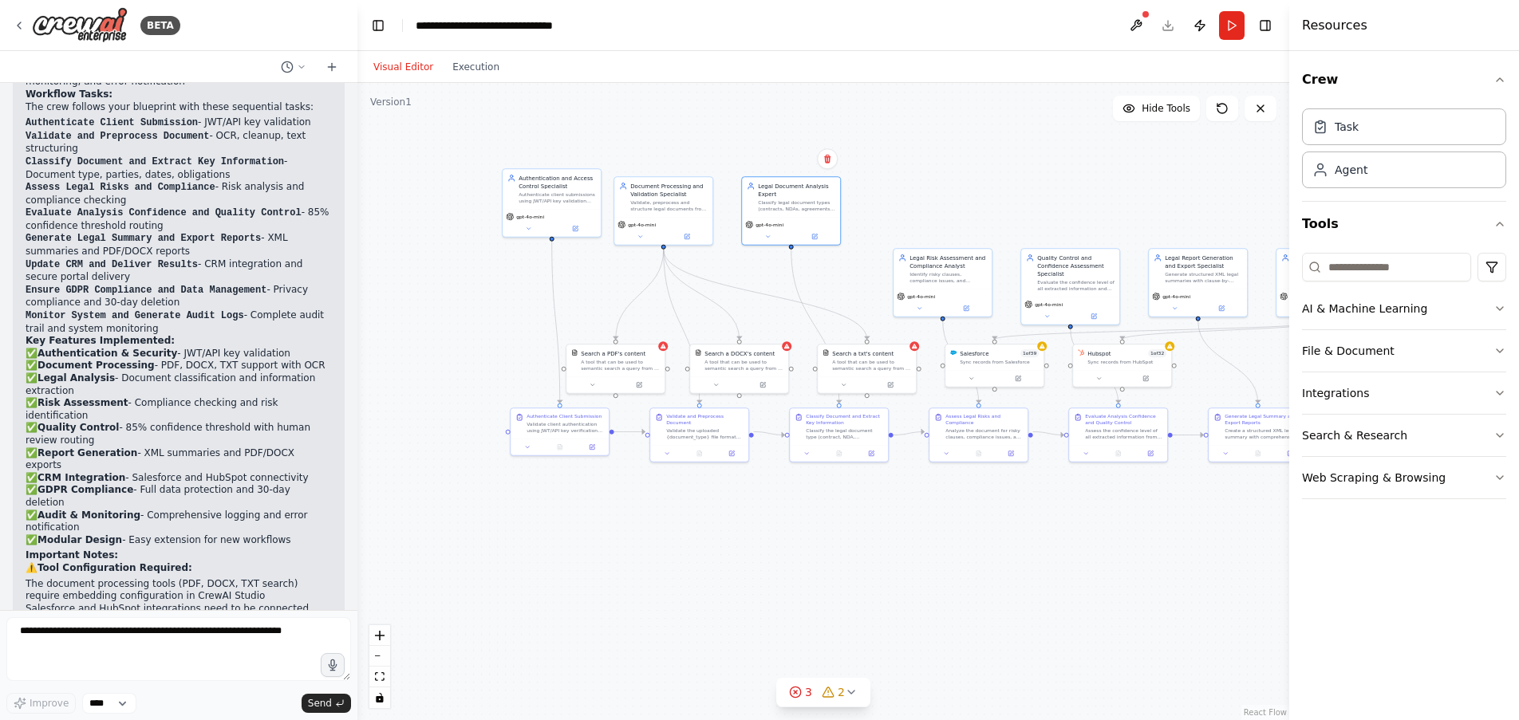
drag, startPoint x: 799, startPoint y: 175, endPoint x: 977, endPoint y: 187, distance: 178.3
click at [977, 187] on div ".deletable-edge-delete-btn { width: 20px; height: 20px; border: 0px solid #ffff…" at bounding box center [823, 401] width 932 height 637
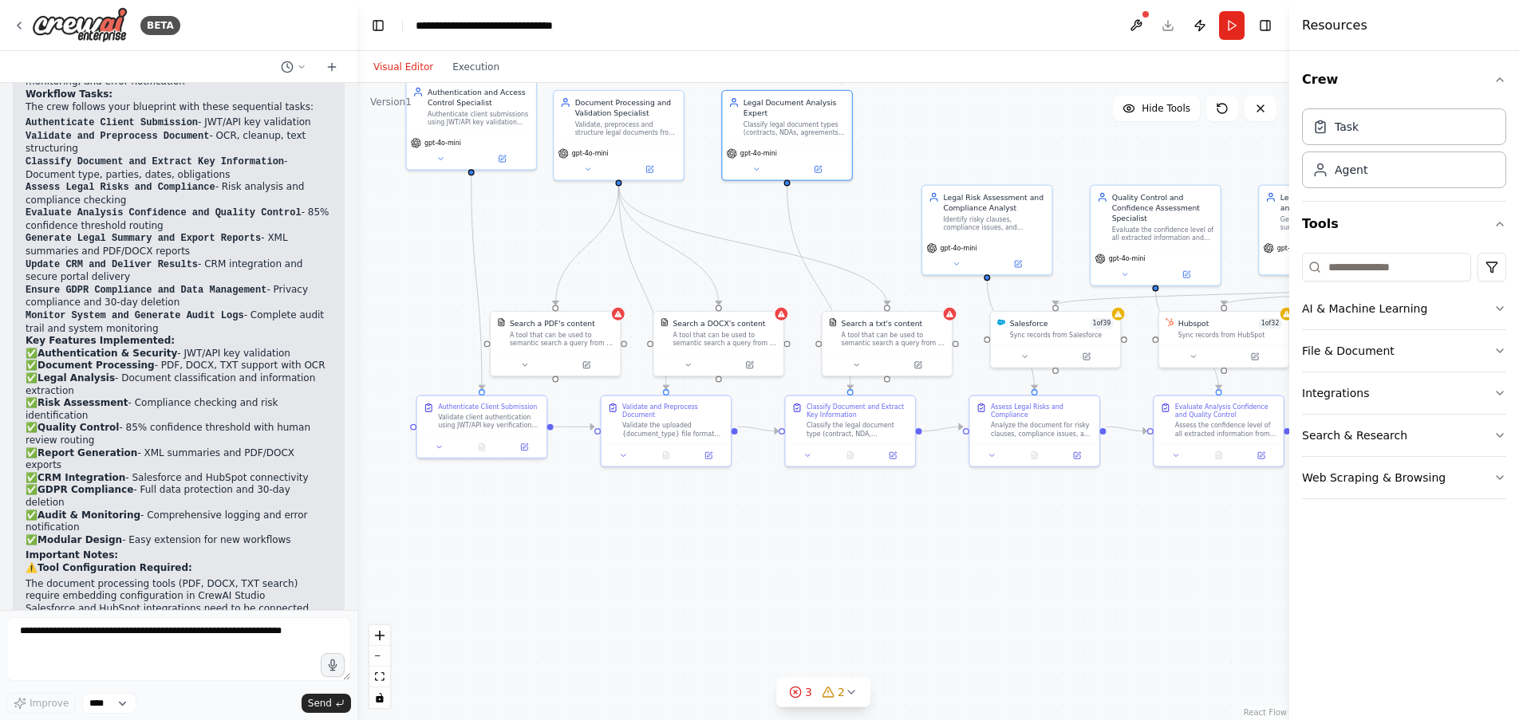
drag, startPoint x: 523, startPoint y: 502, endPoint x: 475, endPoint y: 534, distance: 57.1
click at [475, 534] on div ".deletable-edge-delete-btn { width: 20px; height: 20px; border: 0px solid #ffff…" at bounding box center [823, 401] width 932 height 637
click at [441, 451] on button at bounding box center [439, 445] width 36 height 13
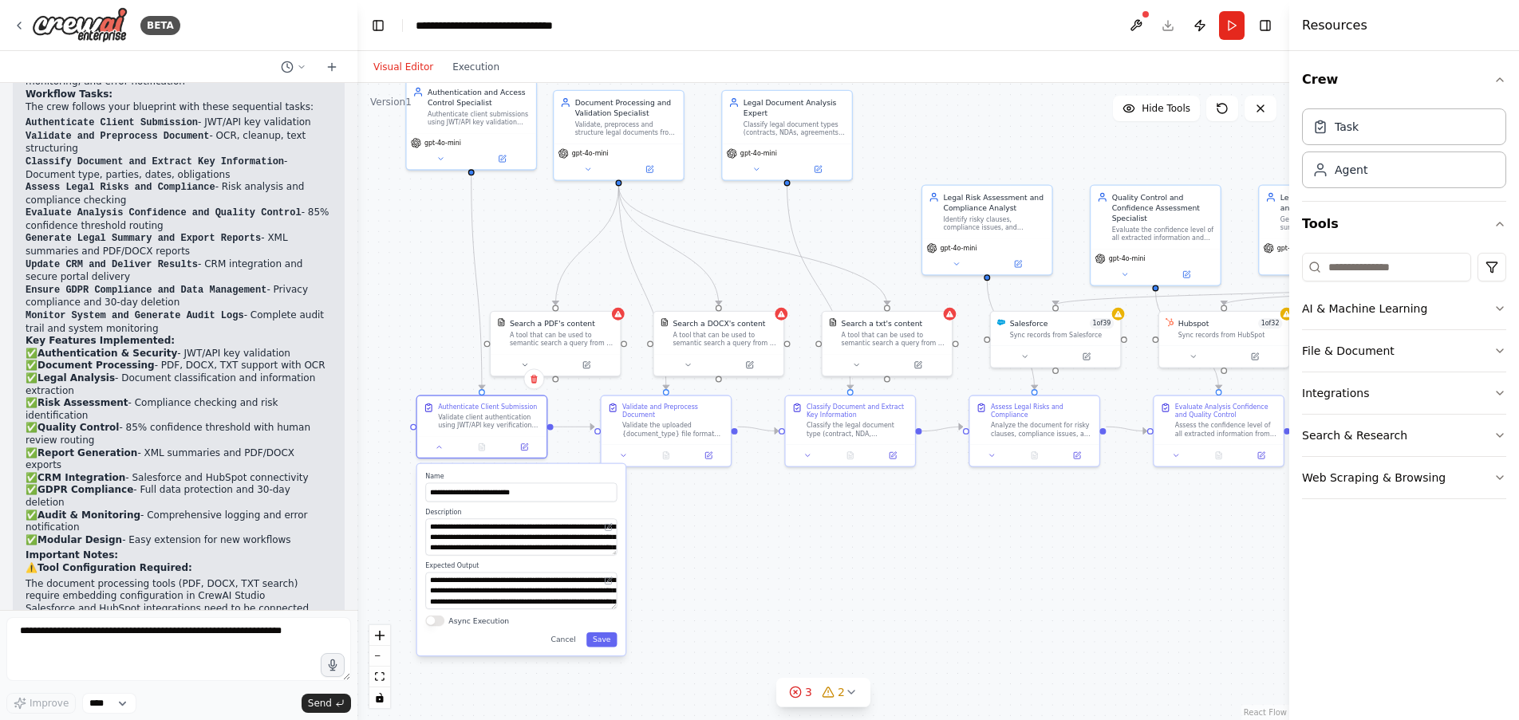
click at [707, 556] on div ".deletable-edge-delete-btn { width: 20px; height: 20px; border: 0px solid #ffff…" at bounding box center [823, 401] width 932 height 637
click at [439, 446] on icon at bounding box center [439, 445] width 4 height 2
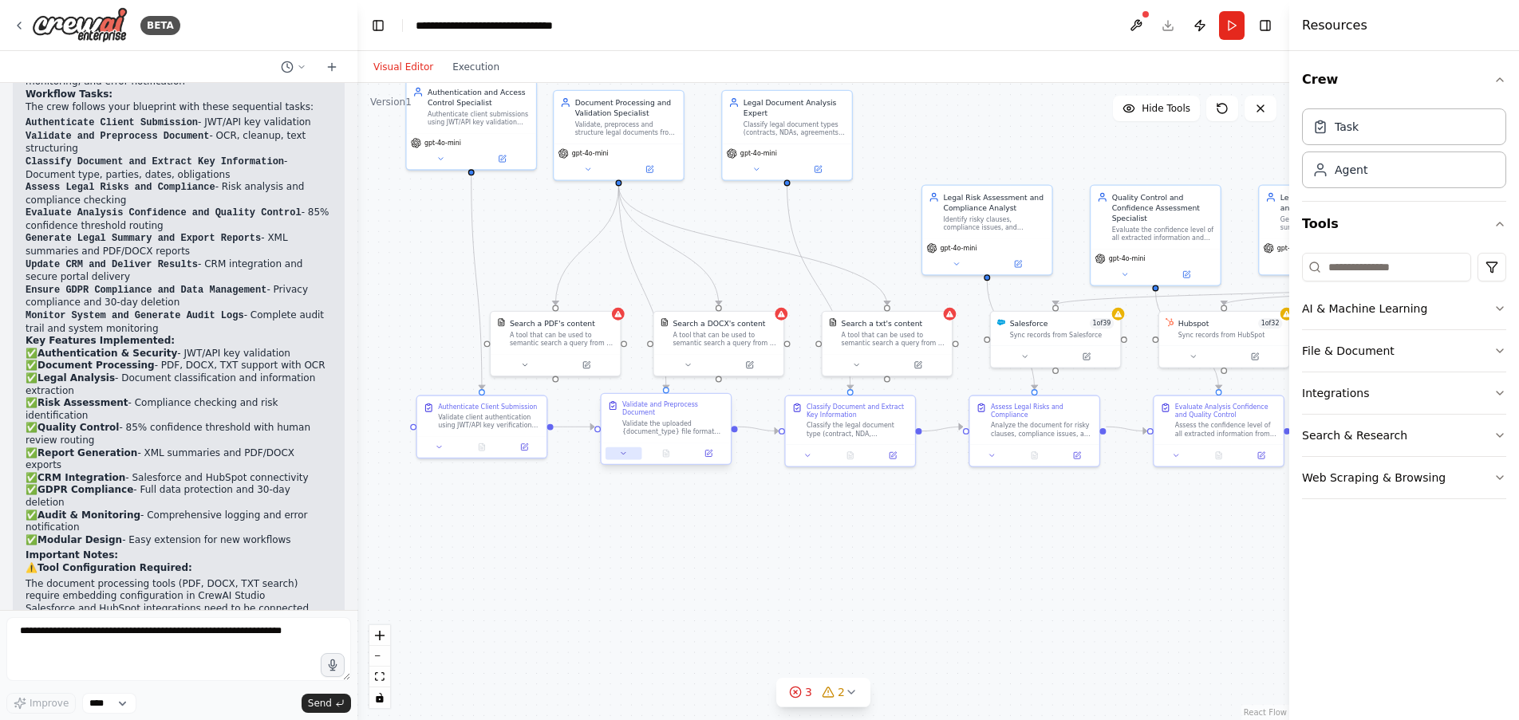
click at [623, 449] on icon at bounding box center [623, 453] width 9 height 9
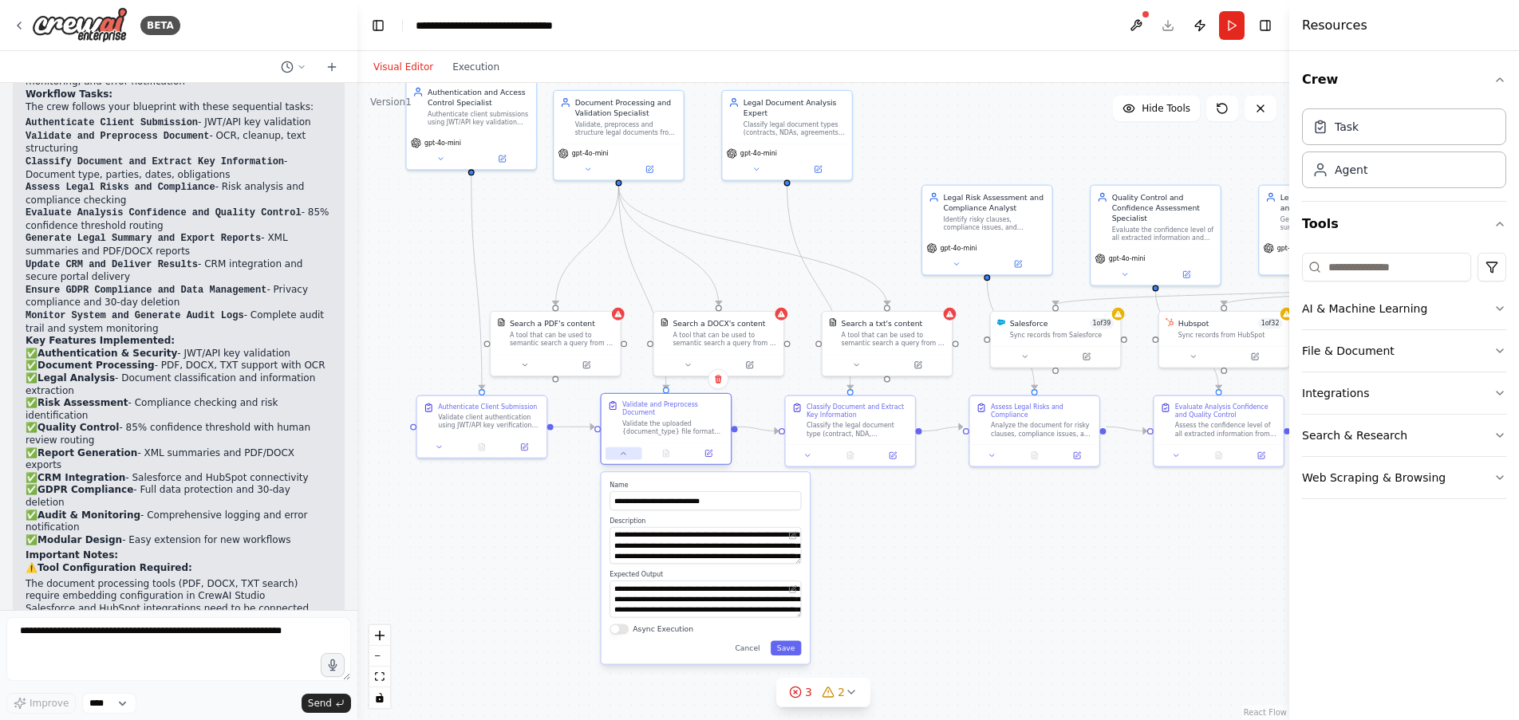
click at [623, 449] on icon at bounding box center [623, 453] width 9 height 9
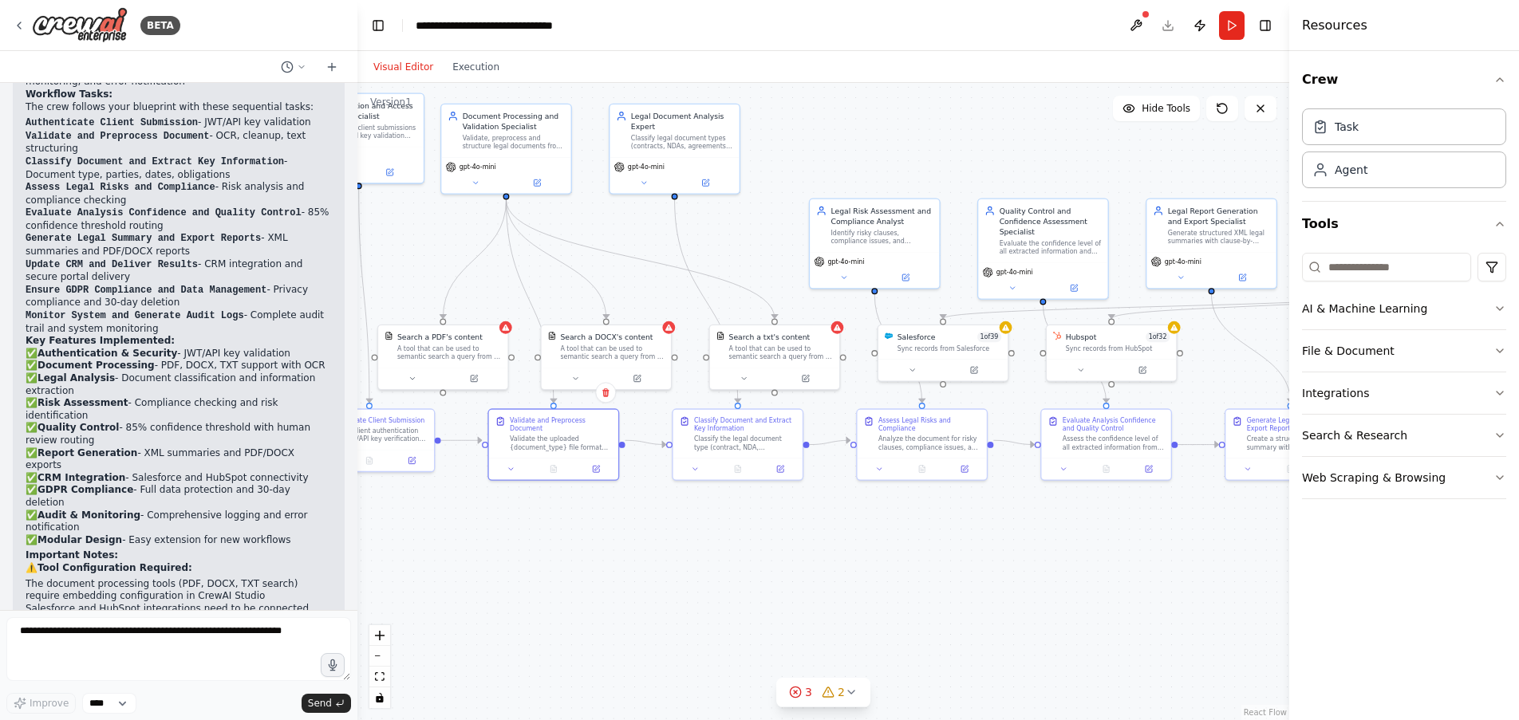
drag, startPoint x: 978, startPoint y: 514, endPoint x: 857, endPoint y: 528, distance: 121.3
click at [857, 528] on div ".deletable-edge-delete-btn { width: 20px; height: 20px; border: 0px solid #ffff…" at bounding box center [823, 401] width 932 height 637
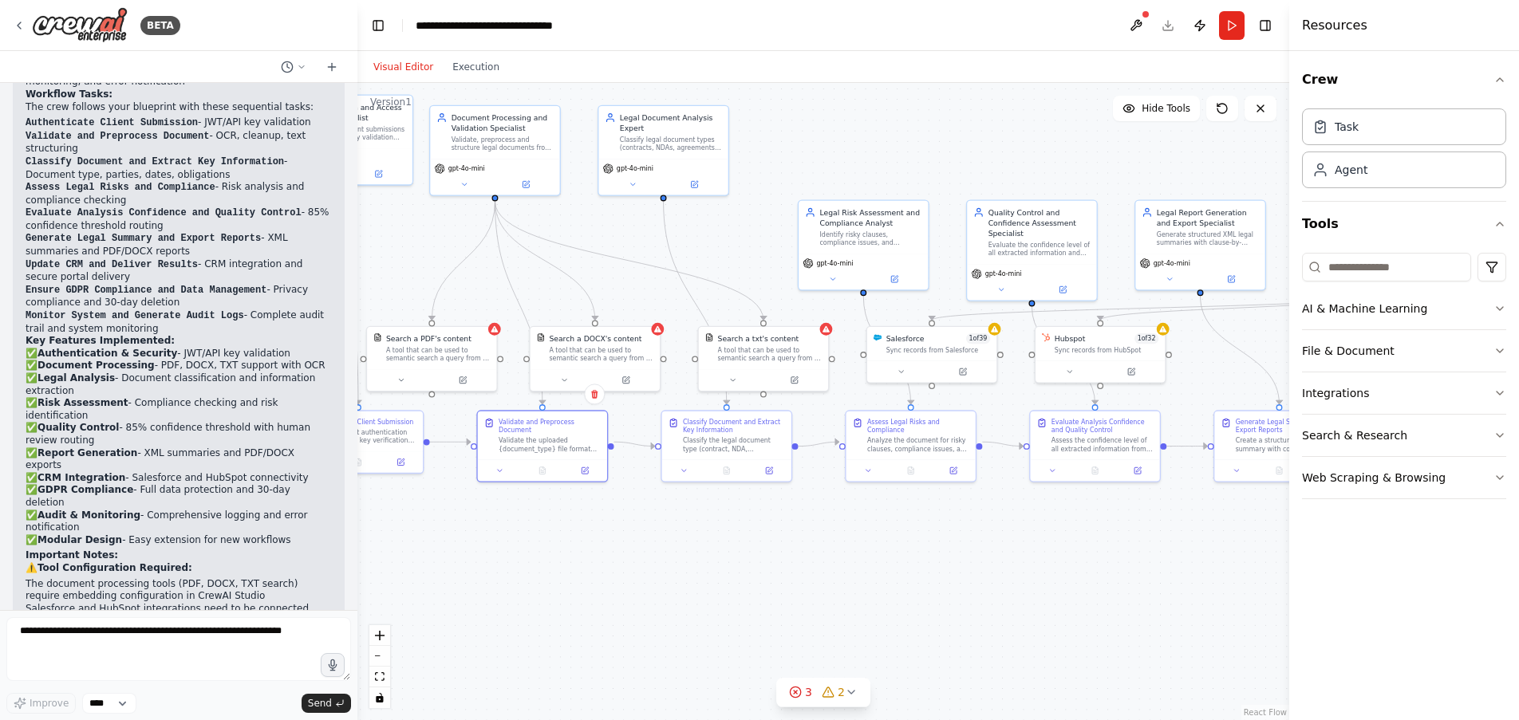
click at [854, 529] on div ".deletable-edge-delete-btn { width: 20px; height: 20px; border: 0px solid #ffff…" at bounding box center [823, 401] width 932 height 637
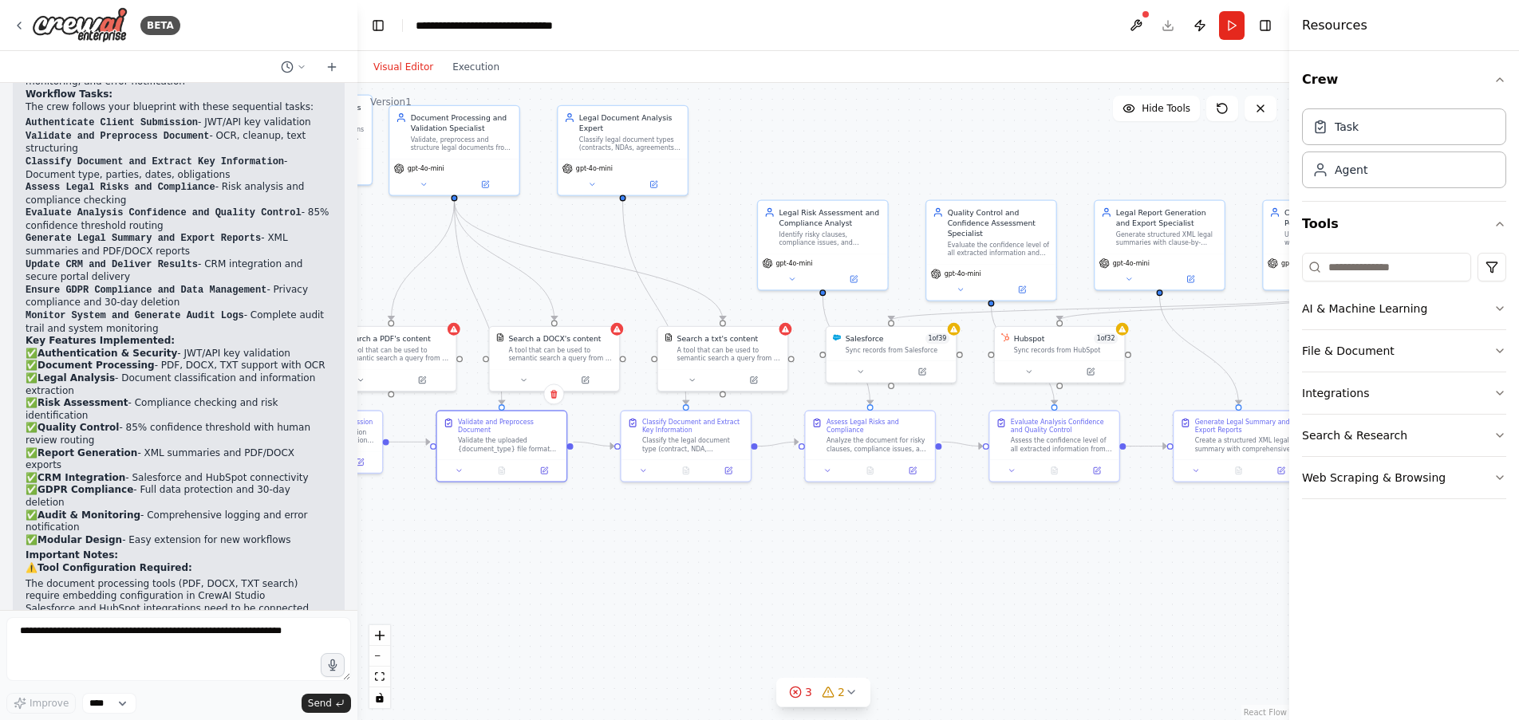
drag, startPoint x: 854, startPoint y: 529, endPoint x: 814, endPoint y: 529, distance: 40.7
click at [814, 529] on div ".deletable-edge-delete-btn { width: 20px; height: 20px; border: 0px solid #ffff…" at bounding box center [823, 401] width 932 height 637
click at [851, 695] on icon at bounding box center [851, 692] width 13 height 13
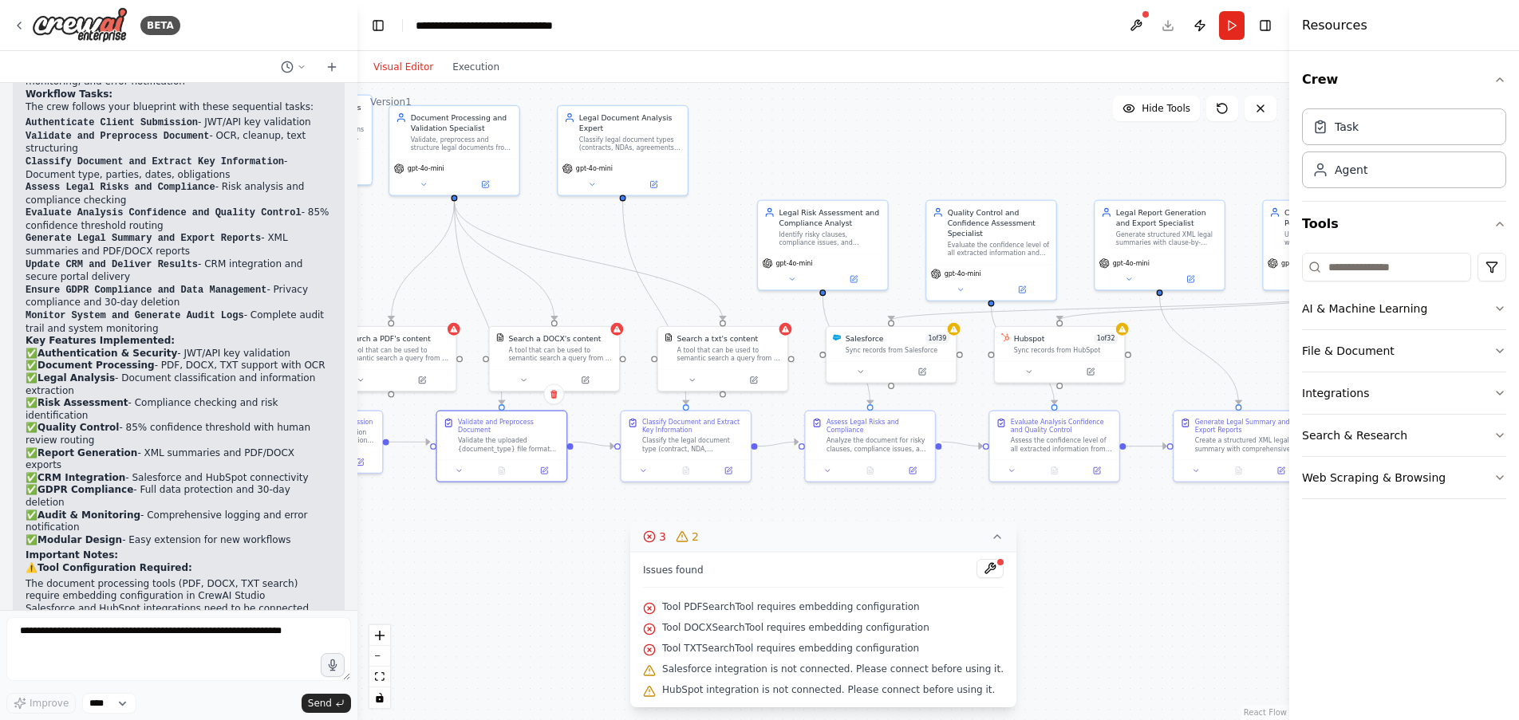
click at [1076, 630] on div ".deletable-edge-delete-btn { width: 20px; height: 20px; border: 0px solid #ffff…" at bounding box center [823, 401] width 932 height 637
click at [991, 539] on icon at bounding box center [997, 536] width 13 height 13
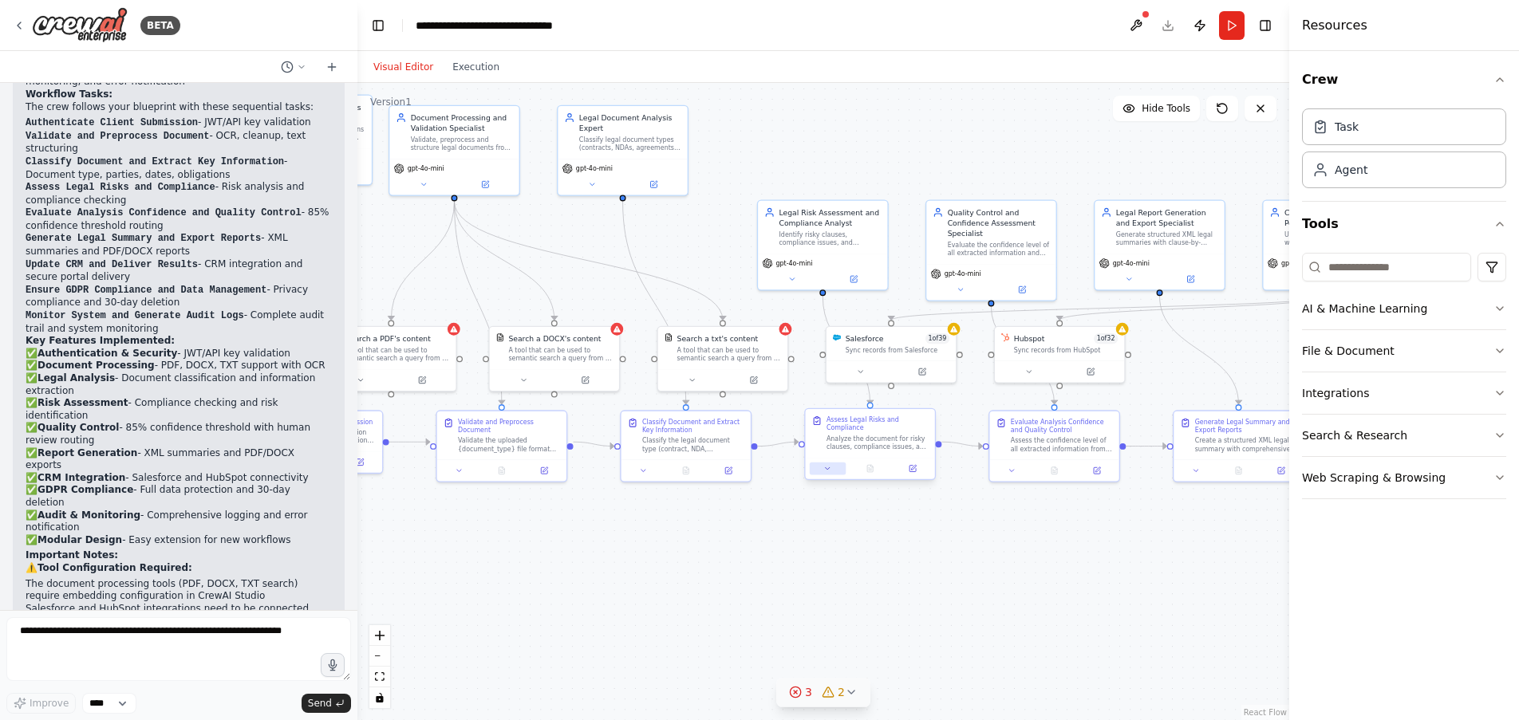
click at [830, 464] on icon at bounding box center [827, 468] width 9 height 9
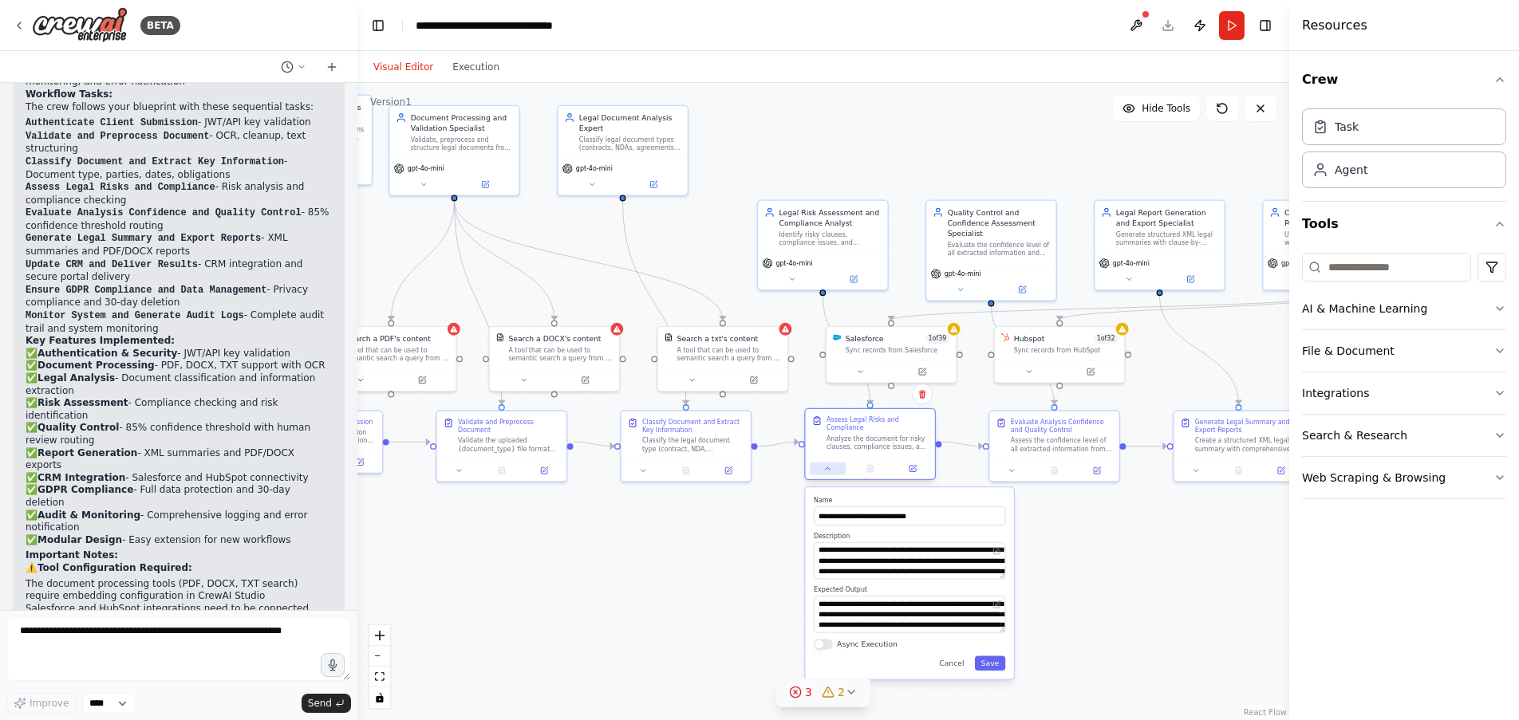
click at [830, 464] on icon at bounding box center [827, 468] width 9 height 9
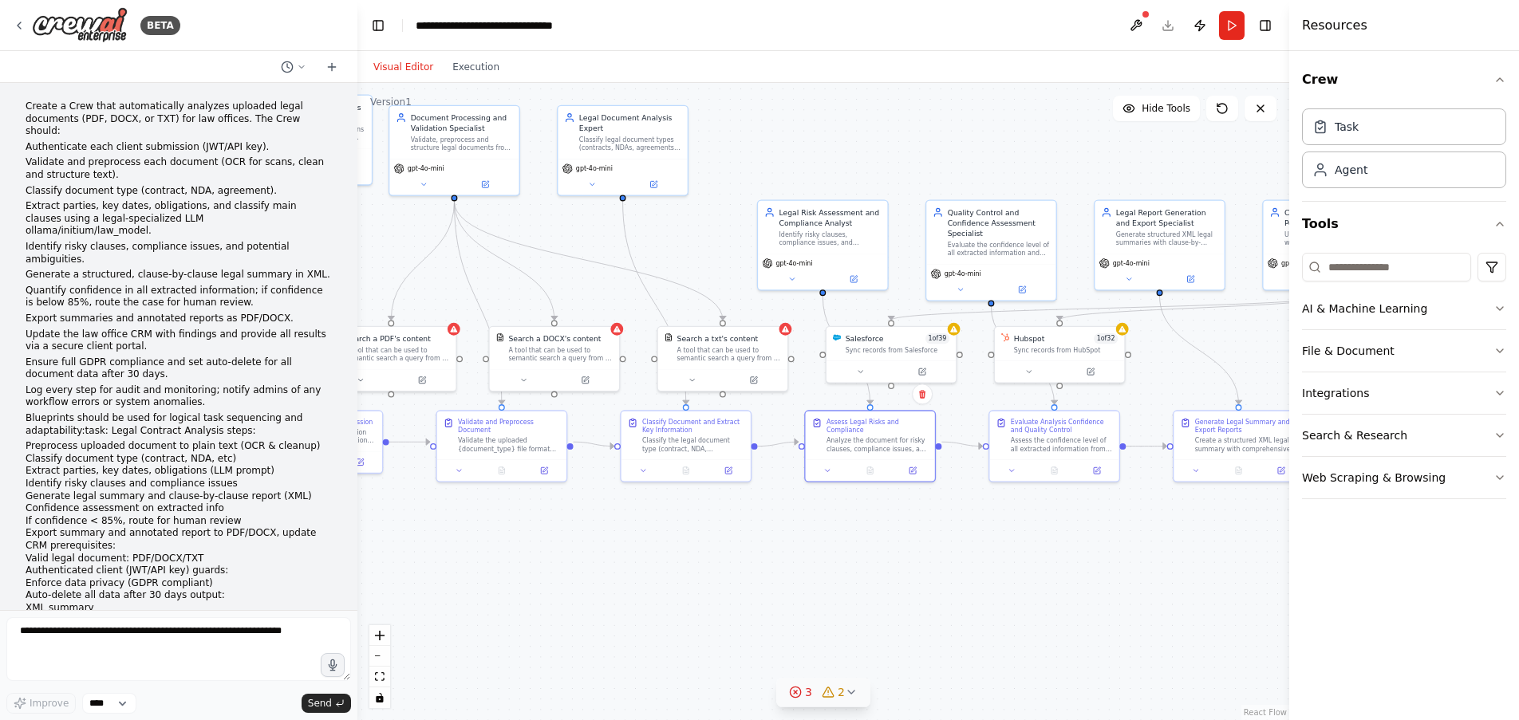
scroll to position [0, 0]
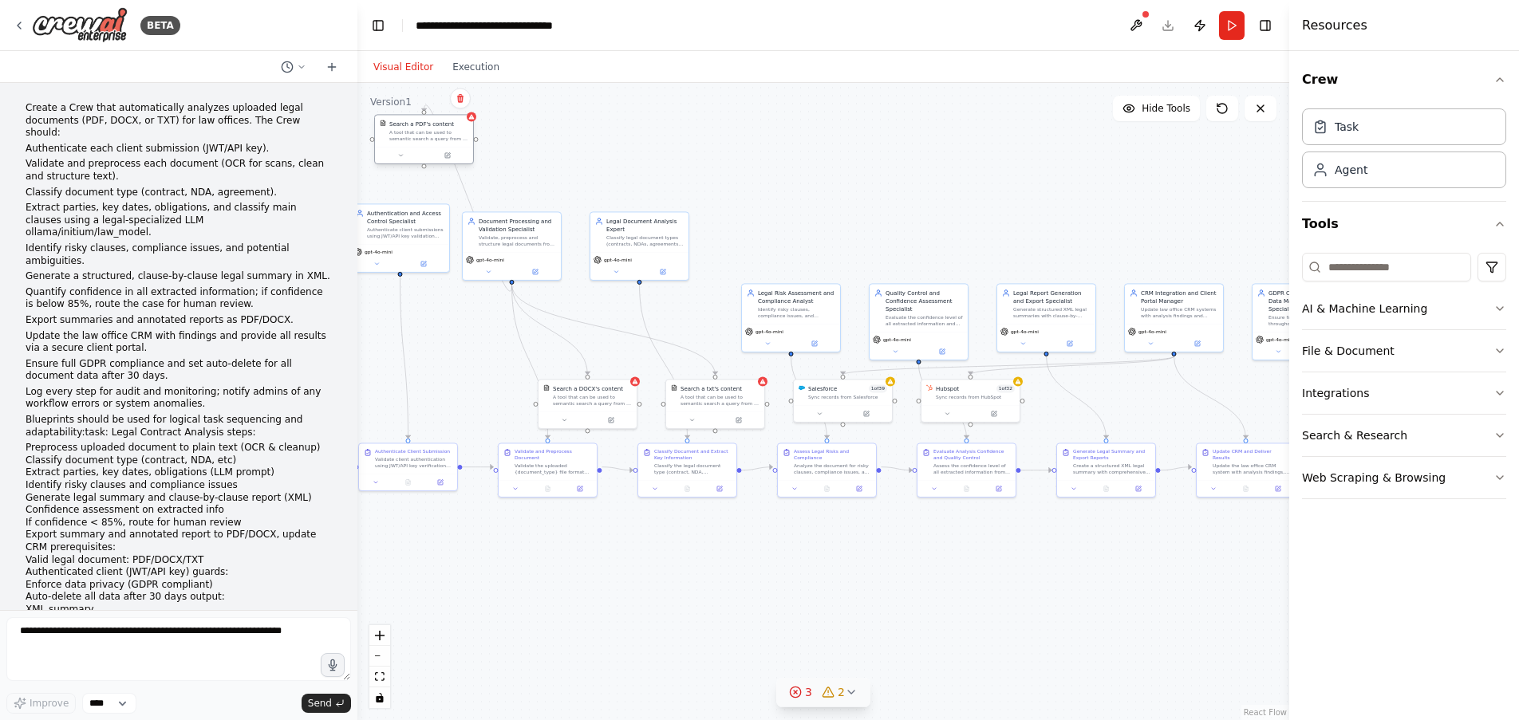
drag, startPoint x: 447, startPoint y: 411, endPoint x: 407, endPoint y: 148, distance: 266.2
click at [407, 148] on div at bounding box center [424, 155] width 98 height 17
drag, startPoint x: 575, startPoint y: 405, endPoint x: 520, endPoint y: 153, distance: 258.0
click at [520, 153] on div "A tool that can be used to semantic search a query from a DOCX's content." at bounding box center [540, 151] width 79 height 13
drag, startPoint x: 705, startPoint y: 404, endPoint x: 653, endPoint y: 145, distance: 263.6
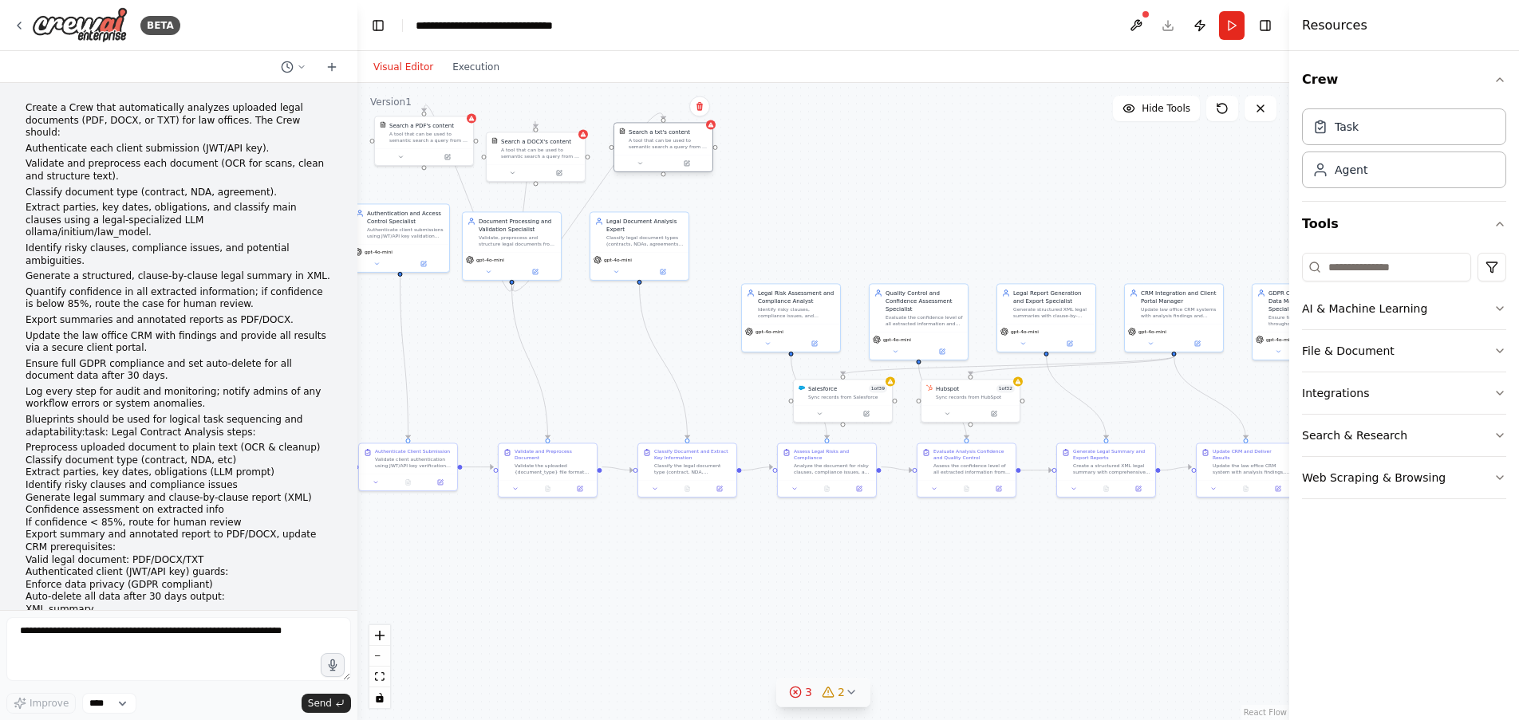
click at [653, 145] on div "A tool that can be used to semantic search a query from a txt's content." at bounding box center [668, 143] width 79 height 13
drag, startPoint x: 812, startPoint y: 324, endPoint x: 765, endPoint y: 254, distance: 84.5
click at [765, 254] on div "gpt-4o-mini" at bounding box center [743, 264] width 98 height 28
drag, startPoint x: 899, startPoint y: 333, endPoint x: 857, endPoint y: 254, distance: 88.5
click at [857, 254] on div "gpt-4o-mini" at bounding box center [879, 264] width 98 height 28
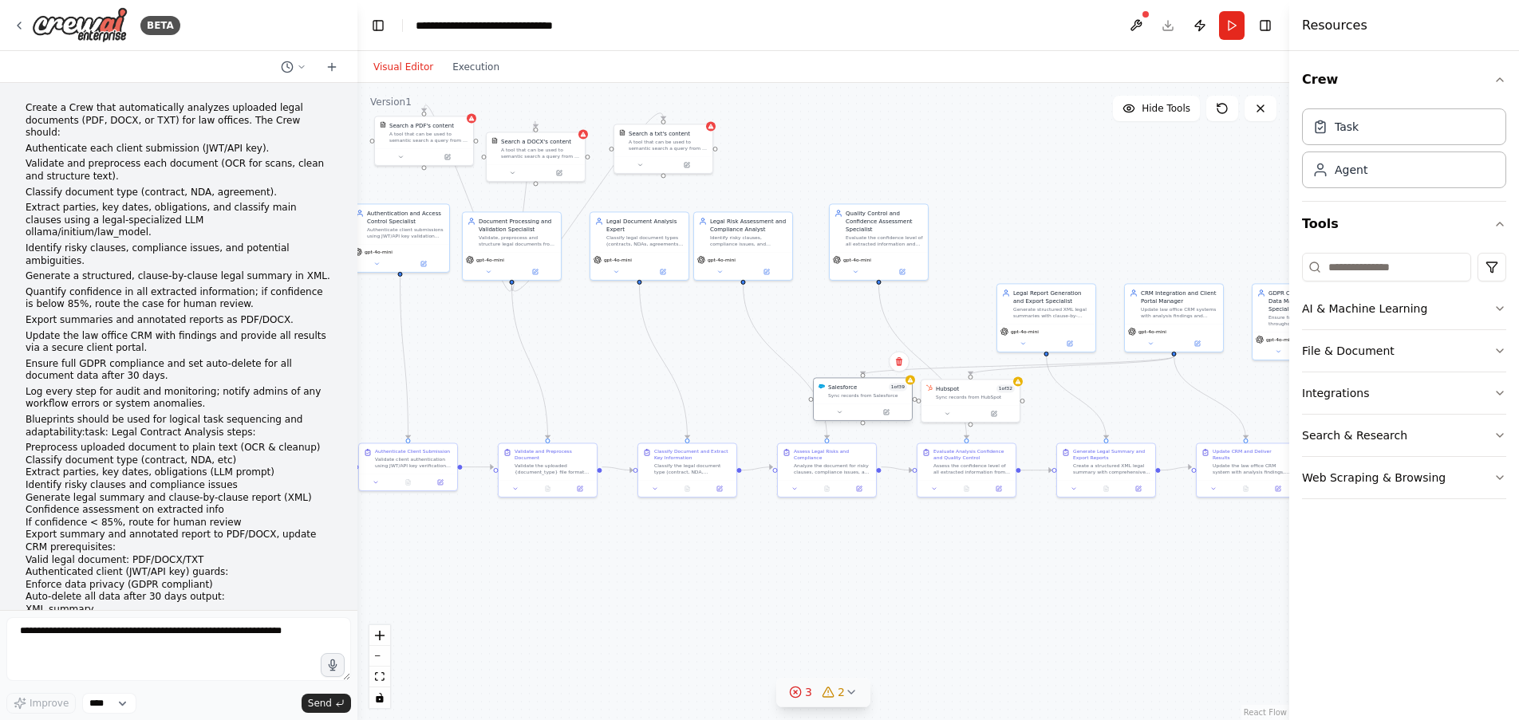
drag, startPoint x: 848, startPoint y: 404, endPoint x: 865, endPoint y: 400, distance: 18.2
click at [865, 400] on div "Salesforce 1 of 39 Sync records from Salesforce" at bounding box center [863, 399] width 100 height 44
drag, startPoint x: 1027, startPoint y: 325, endPoint x: 979, endPoint y: 260, distance: 80.6
click at [979, 260] on div "gpt-4o-mini" at bounding box center [998, 272] width 98 height 28
drag, startPoint x: 895, startPoint y: 250, endPoint x: 877, endPoint y: 255, distance: 19.2
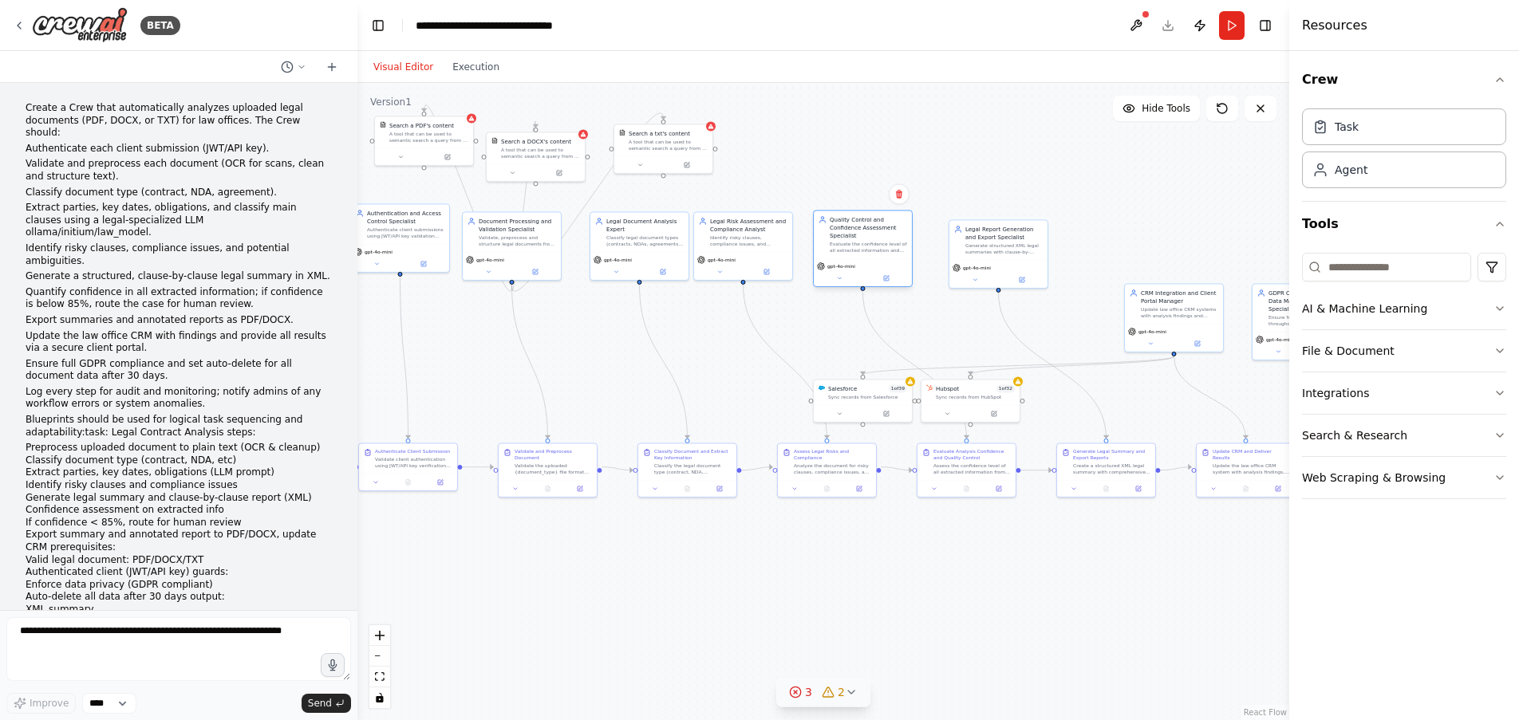
click at [877, 255] on div "Quality Control and Confidence Assessment Specialist Evaluate the confidence le…" at bounding box center [863, 235] width 98 height 48
drag, startPoint x: 975, startPoint y: 255, endPoint x: 953, endPoint y: 250, distance: 22.1
click at [953, 250] on div "Legal Report Generation and Export Specialist Generate structured XML legal sum…" at bounding box center [974, 239] width 98 height 40
drag, startPoint x: 1153, startPoint y: 321, endPoint x: 1061, endPoint y: 259, distance: 110.8
click at [1061, 259] on div "CRM Integration and Client Portal Manager Update law office CRM systems with an…" at bounding box center [1086, 247] width 98 height 40
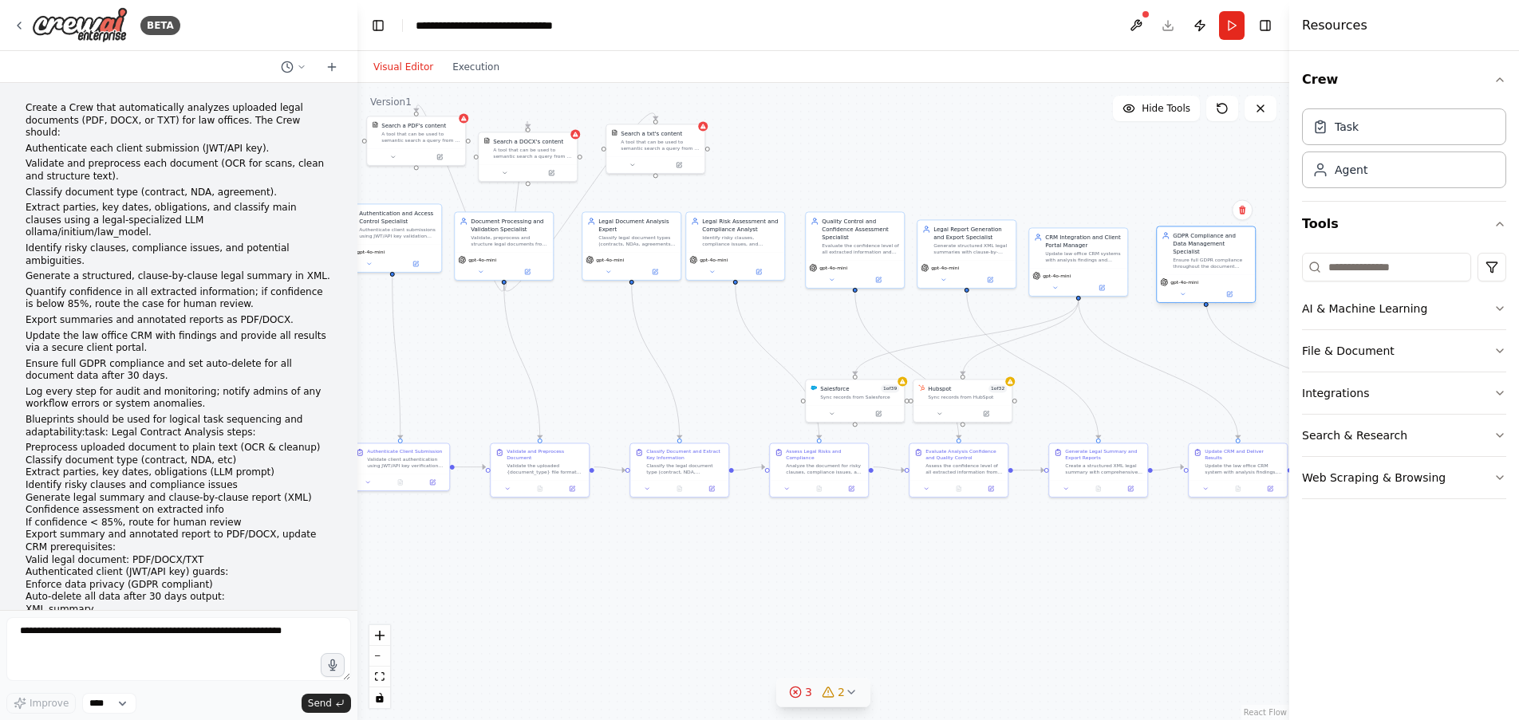
drag, startPoint x: 1260, startPoint y: 321, endPoint x: 1168, endPoint y: 262, distance: 108.6
click at [1168, 262] on div "GDPR Compliance and Data Management Specialist Ensure full GDPR compliance thro…" at bounding box center [1206, 251] width 98 height 48
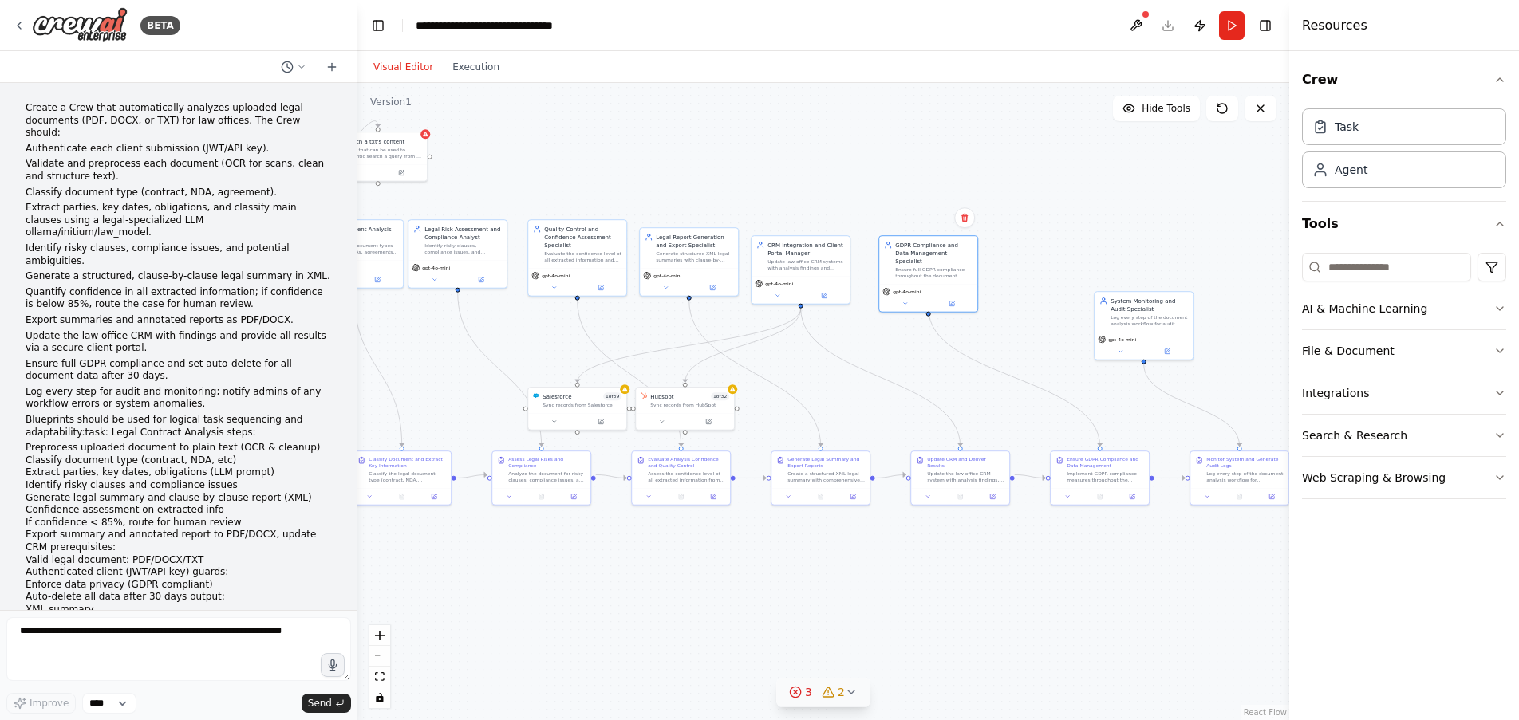
drag, startPoint x: 1073, startPoint y: 152, endPoint x: 794, endPoint y: 160, distance: 278.5
click at [794, 160] on div ".deletable-edge-delete-btn { width: 20px; height: 20px; border: 0px solid #ffff…" at bounding box center [823, 401] width 932 height 637
drag, startPoint x: 1160, startPoint y: 321, endPoint x: 1073, endPoint y: 257, distance: 108.3
click at [1073, 257] on div "Log every step of the document analysis workflow for audit purposes and monitor…" at bounding box center [1061, 255] width 77 height 13
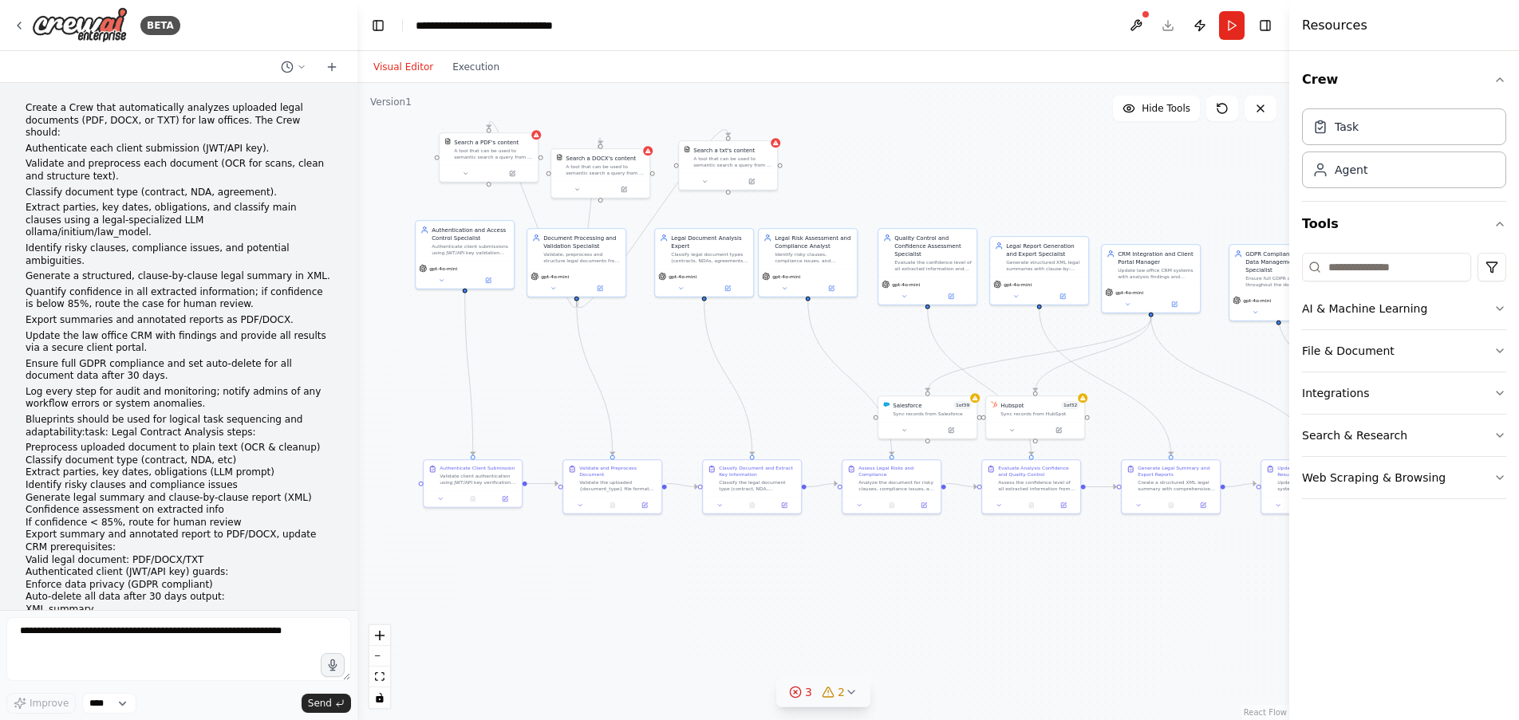
drag, startPoint x: 755, startPoint y: 574, endPoint x: 1101, endPoint y: 581, distance: 345.4
click at [1101, 581] on div ".deletable-edge-delete-btn { width: 20px; height: 20px; border: 0px solid #ffff…" at bounding box center [823, 401] width 932 height 637
